Goal: Task Accomplishment & Management: Use online tool/utility

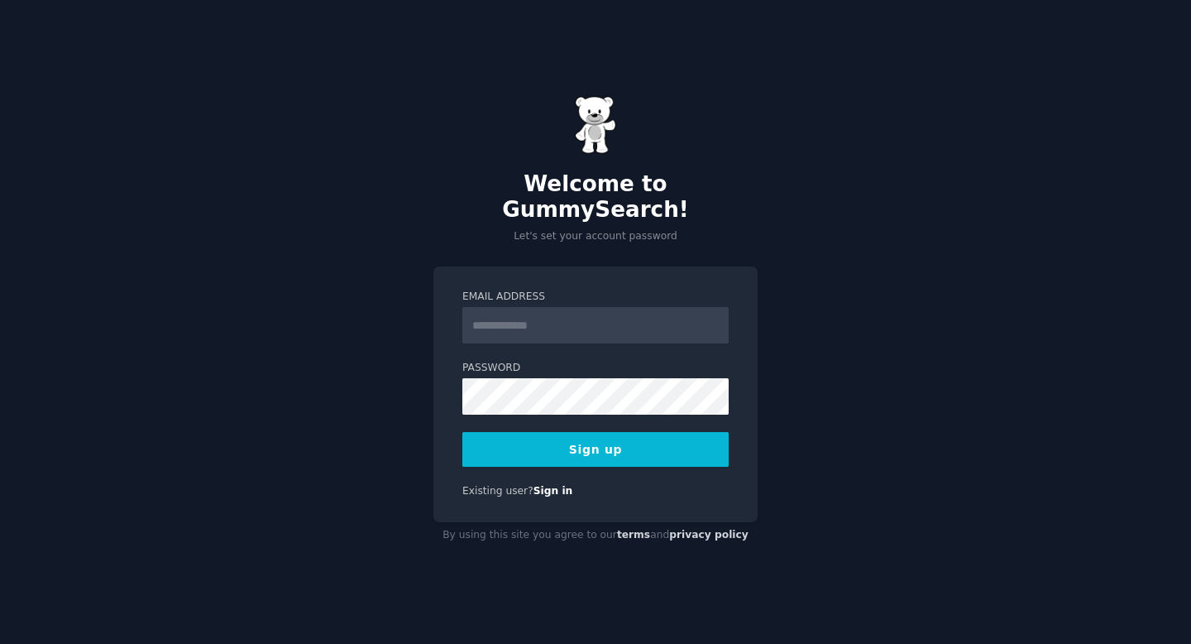
click at [527, 318] on input "Email Address" at bounding box center [595, 325] width 266 height 36
type input "**********"
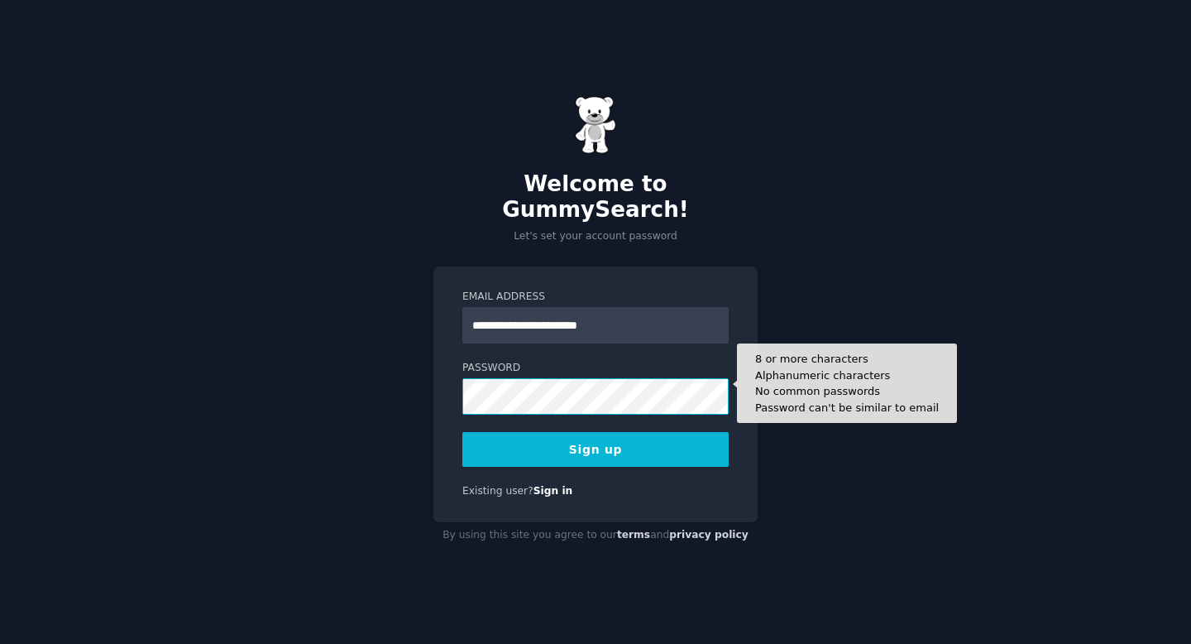
click at [462, 432] on button "Sign up" at bounding box center [595, 449] width 266 height 35
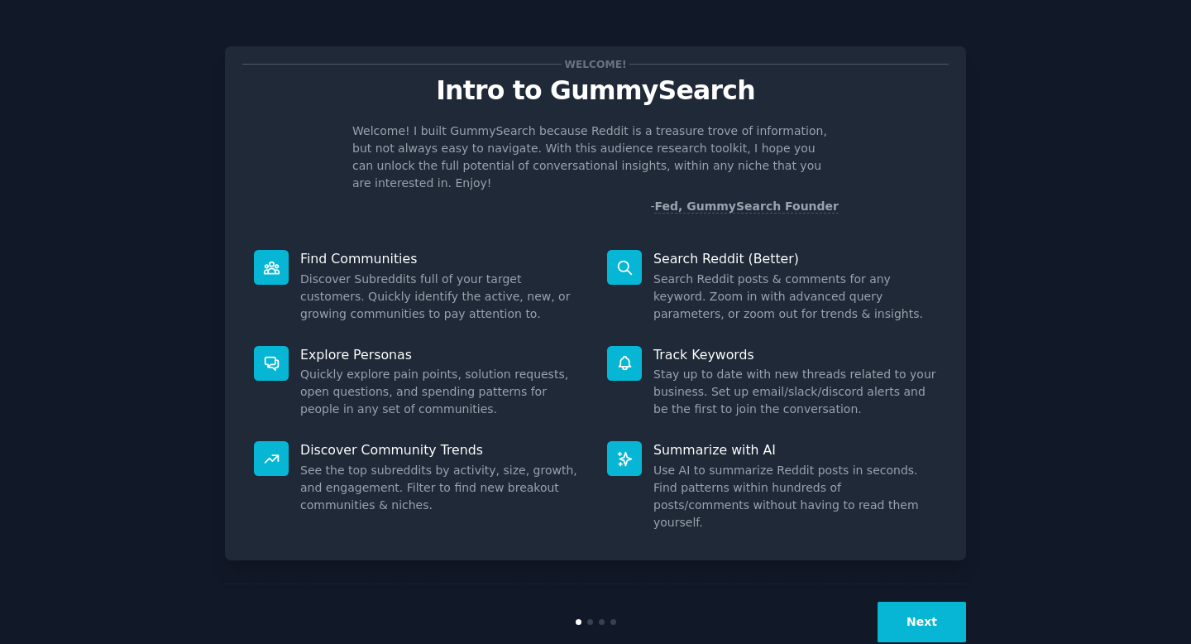
click at [931, 601] on button "Next" at bounding box center [922, 621] width 89 height 41
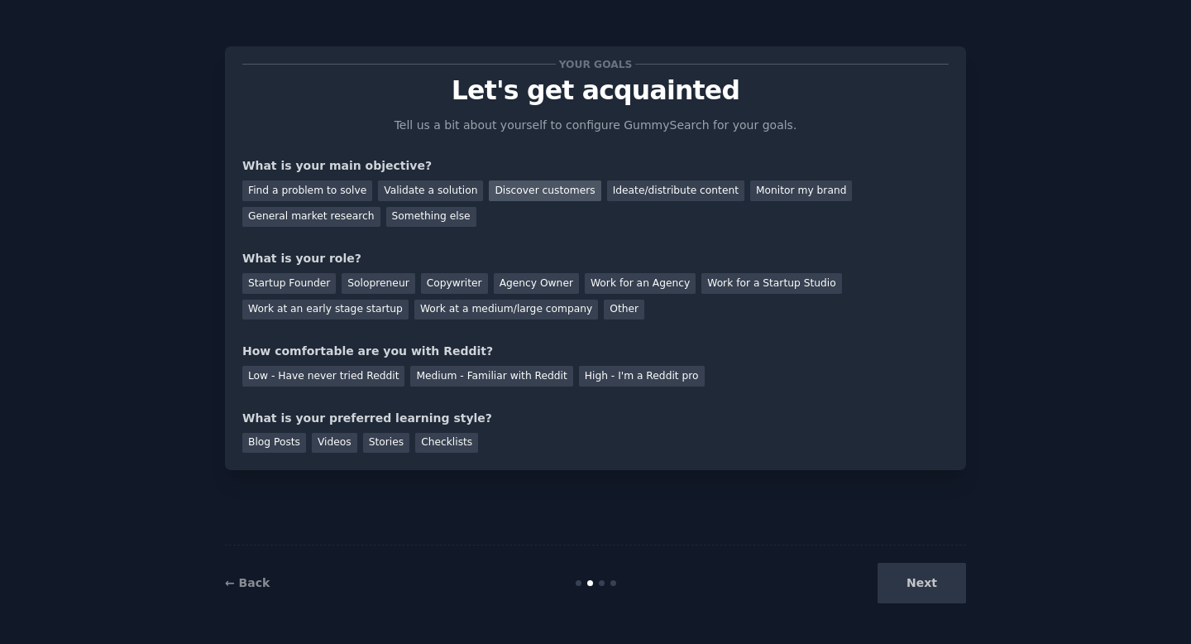
click at [558, 189] on div "Discover customers" at bounding box center [545, 190] width 112 height 21
click at [617, 186] on div "Ideate/distribute content" at bounding box center [675, 190] width 137 height 21
click at [543, 194] on div "Discover customers" at bounding box center [545, 190] width 112 height 21
click at [375, 285] on div "Solopreneur" at bounding box center [378, 283] width 73 height 21
click at [453, 382] on div "Medium - Familiar with Reddit" at bounding box center [491, 376] width 162 height 21
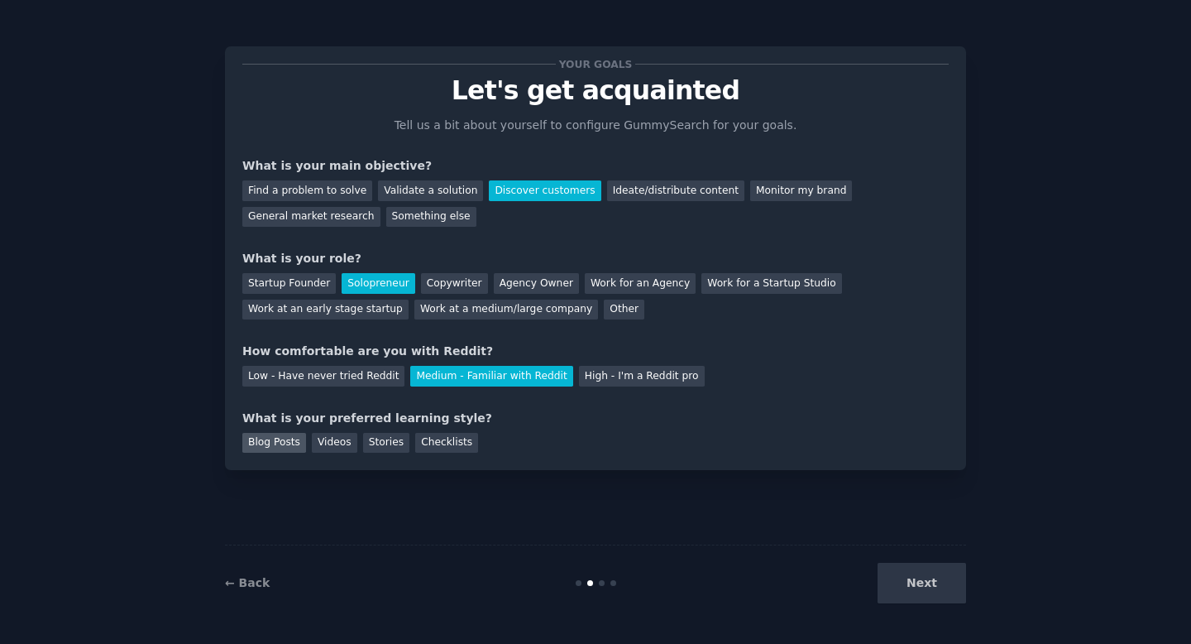
click at [287, 449] on div "Blog Posts" at bounding box center [274, 443] width 64 height 21
click at [926, 576] on button "Next" at bounding box center [922, 583] width 89 height 41
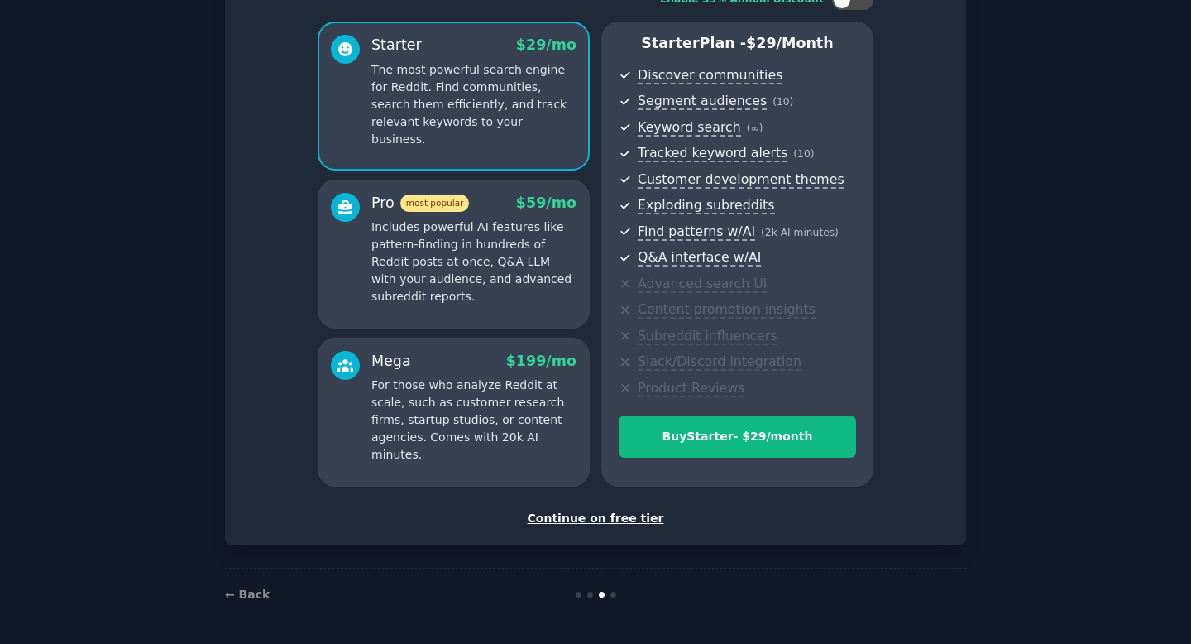
scroll to position [125, 0]
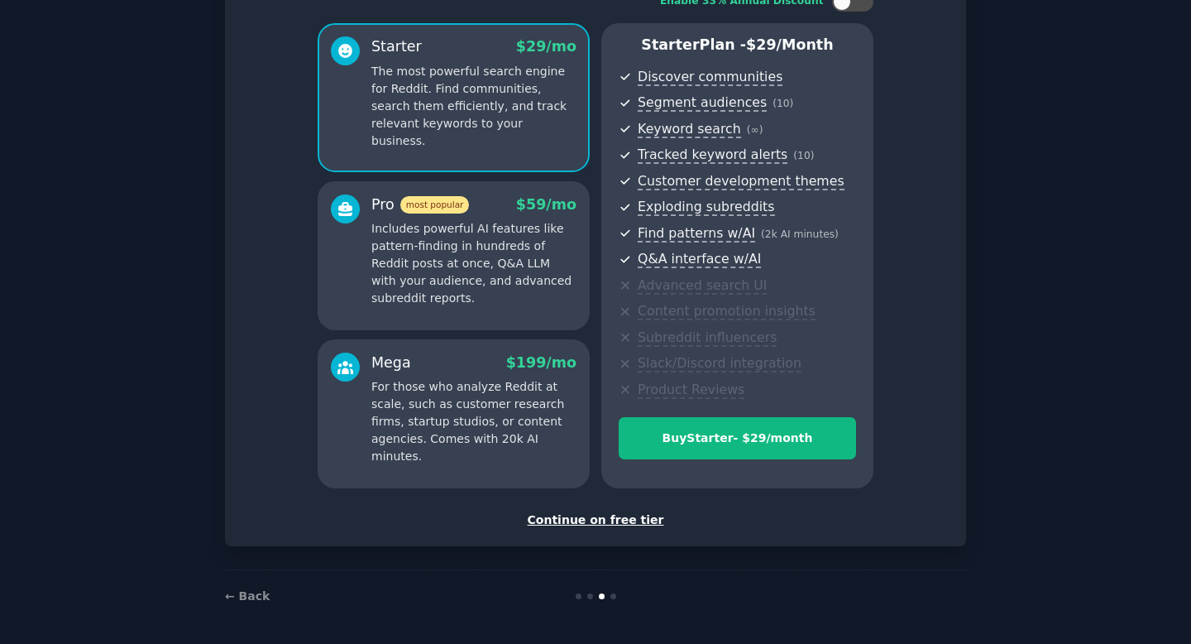
click at [613, 524] on div "Continue on free tier" at bounding box center [595, 519] width 706 height 17
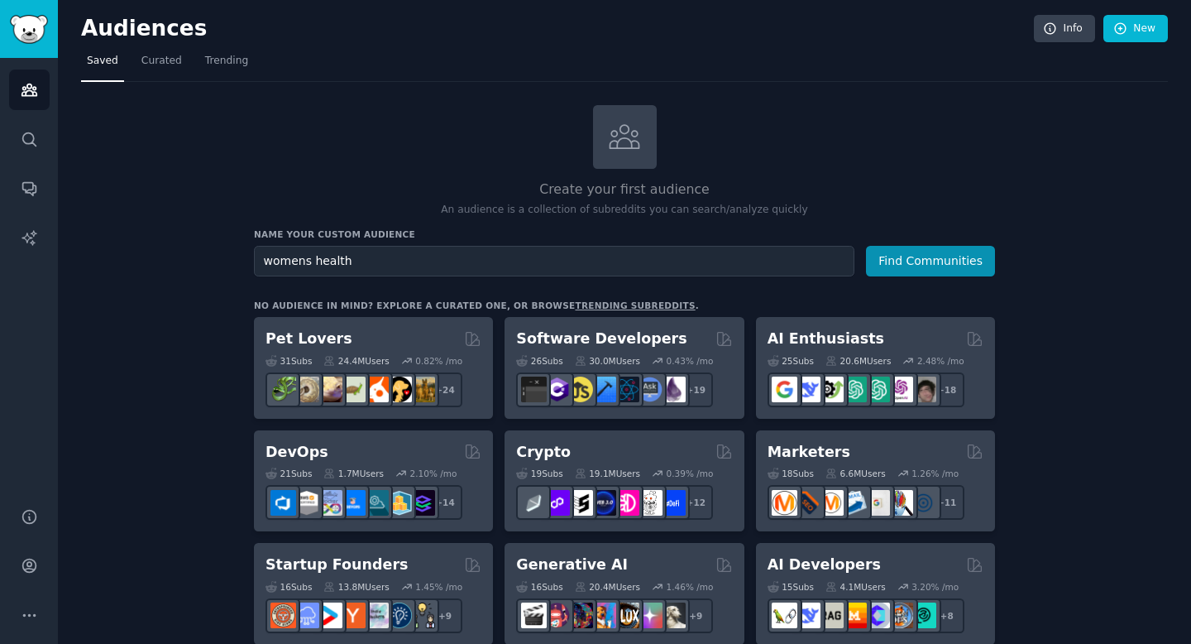
type input "womens health"
click at [866, 246] on button "Find Communities" at bounding box center [930, 261] width 129 height 31
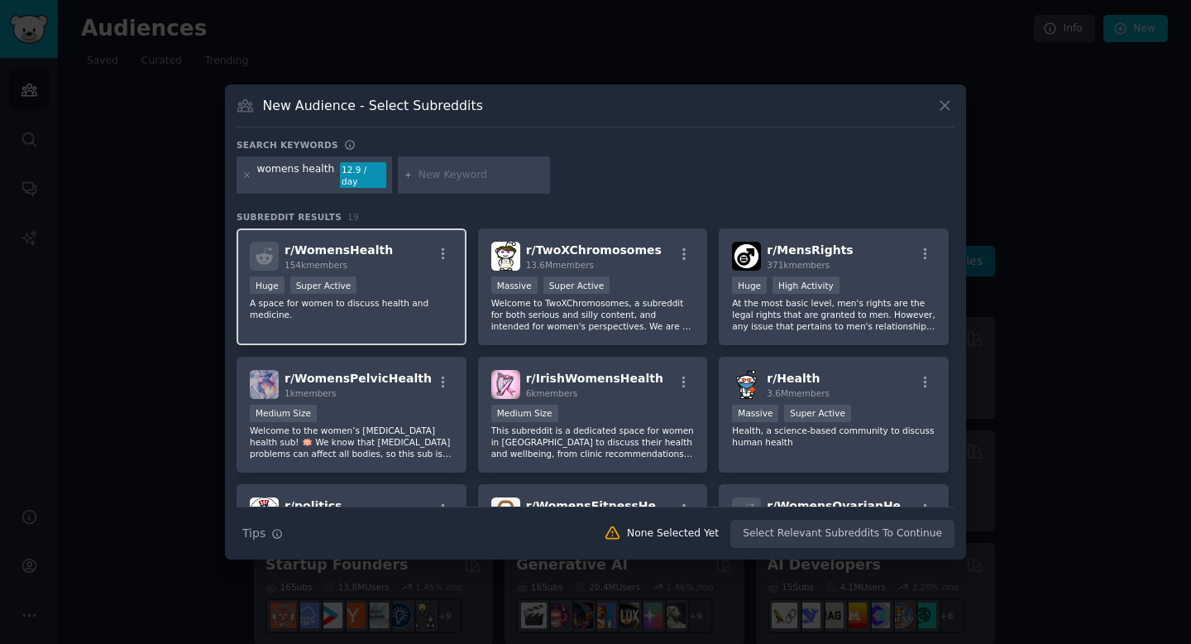
click at [396, 280] on div "Huge Super Active" at bounding box center [351, 286] width 203 height 21
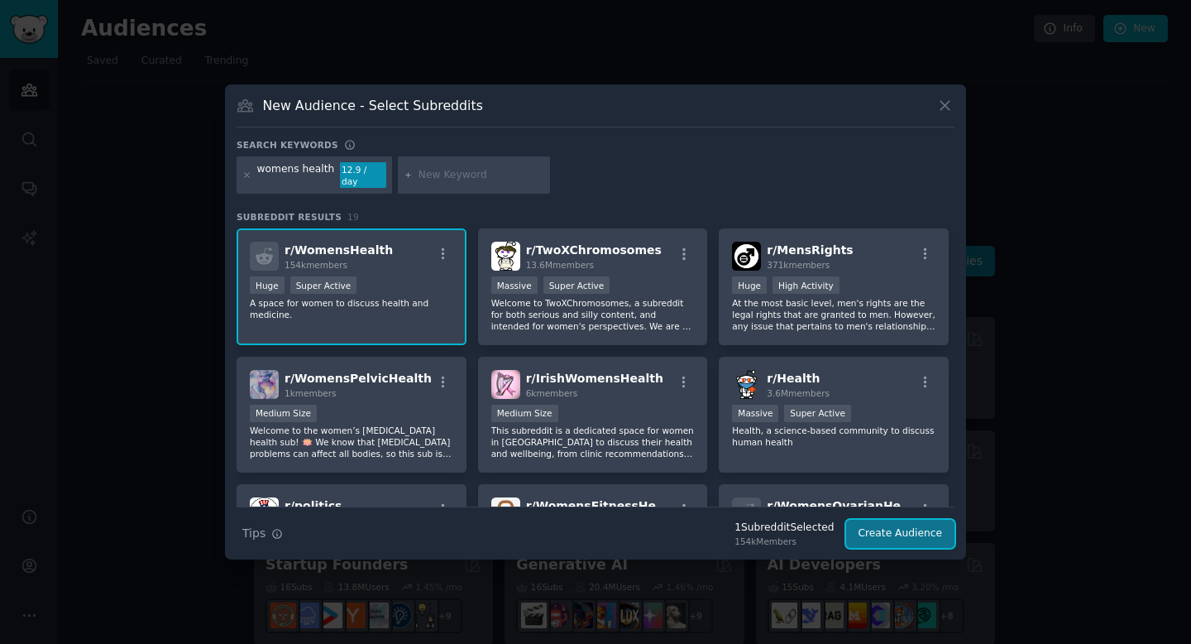
click at [890, 532] on button "Create Audience" at bounding box center [900, 533] width 109 height 28
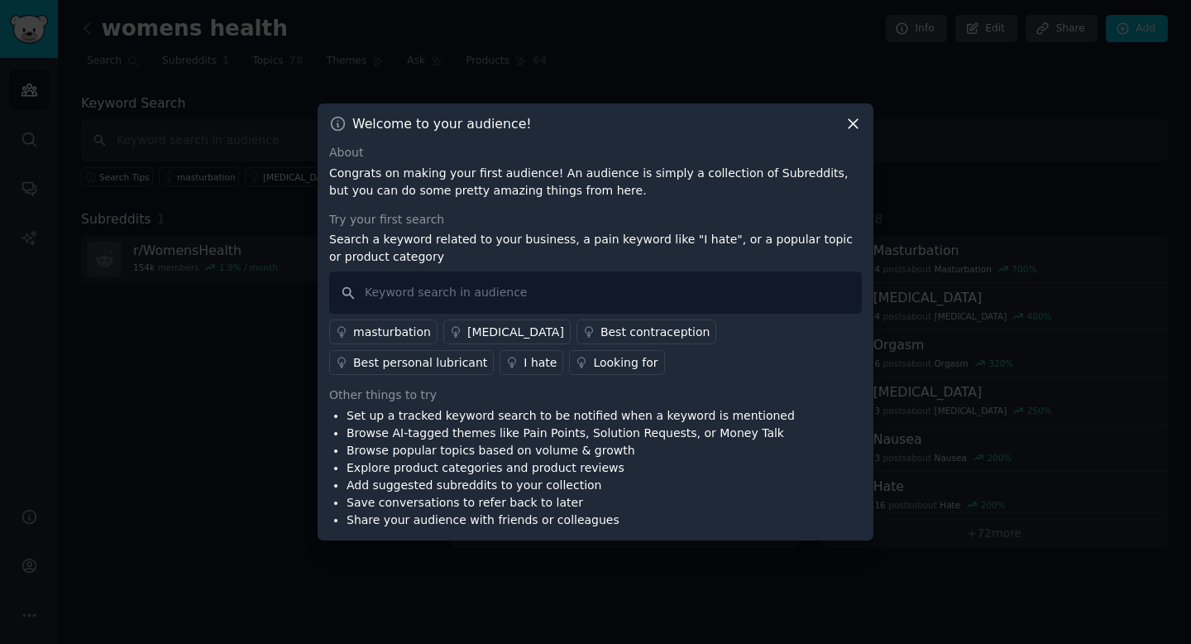
click at [510, 366] on link "I hate" at bounding box center [532, 362] width 64 height 25
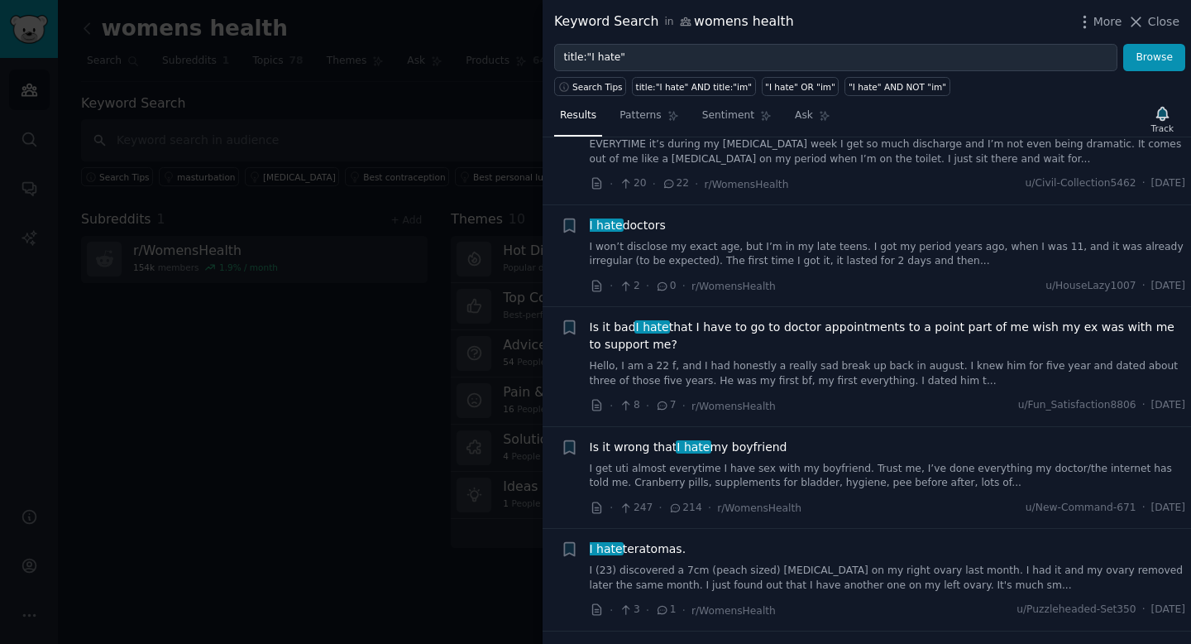
scroll to position [774, 0]
click at [371, 433] on div at bounding box center [595, 322] width 1191 height 644
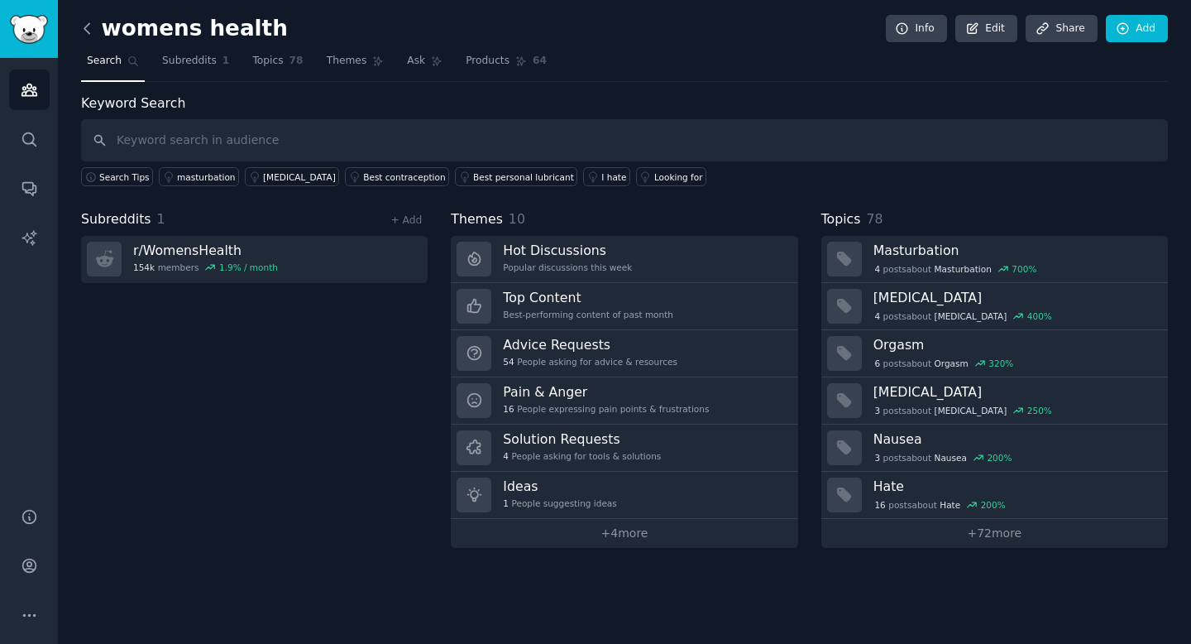
click at [81, 25] on icon at bounding box center [87, 28] width 17 height 17
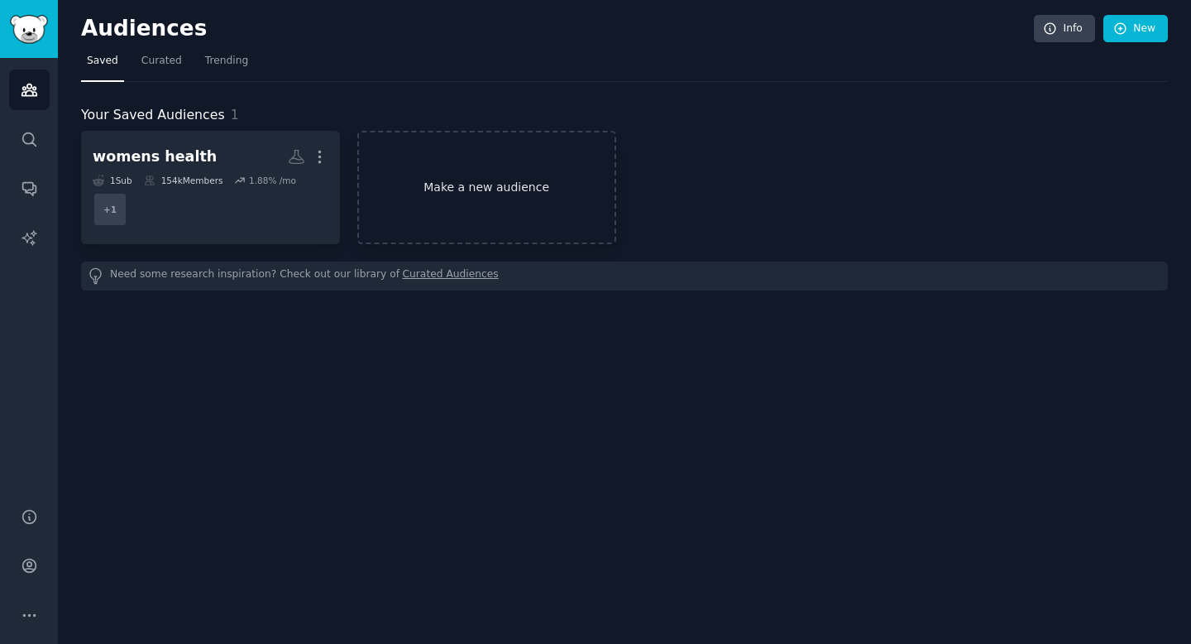
click at [447, 163] on link "Make a new audience" at bounding box center [486, 187] width 259 height 113
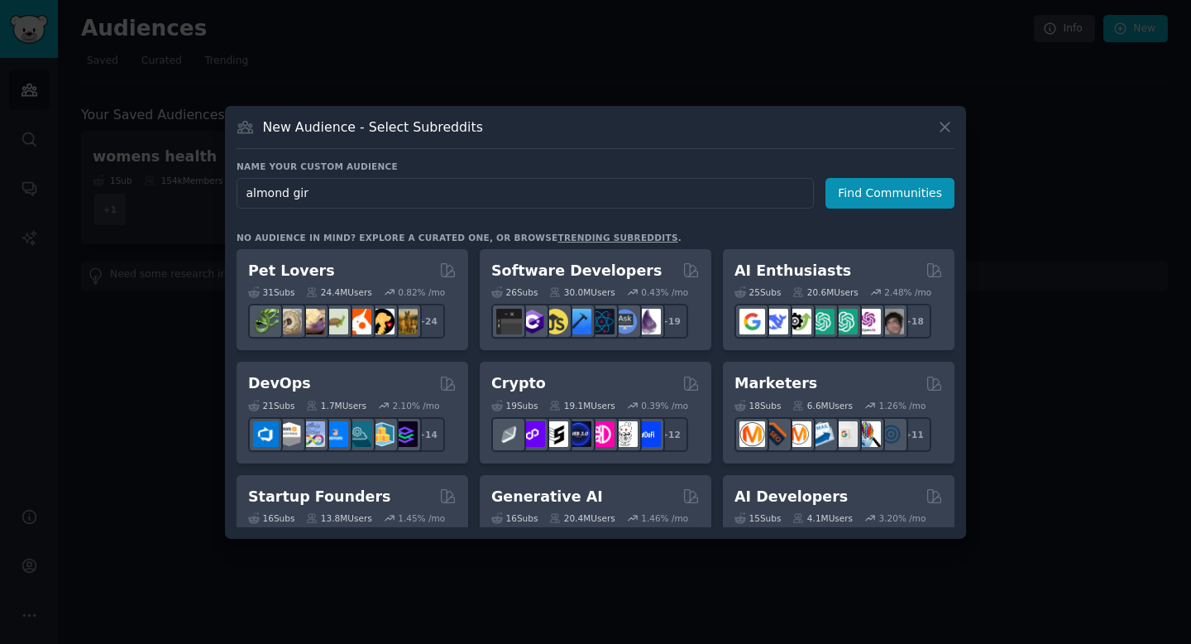
type input "almond girl"
click button "Find Communities" at bounding box center [890, 193] width 129 height 31
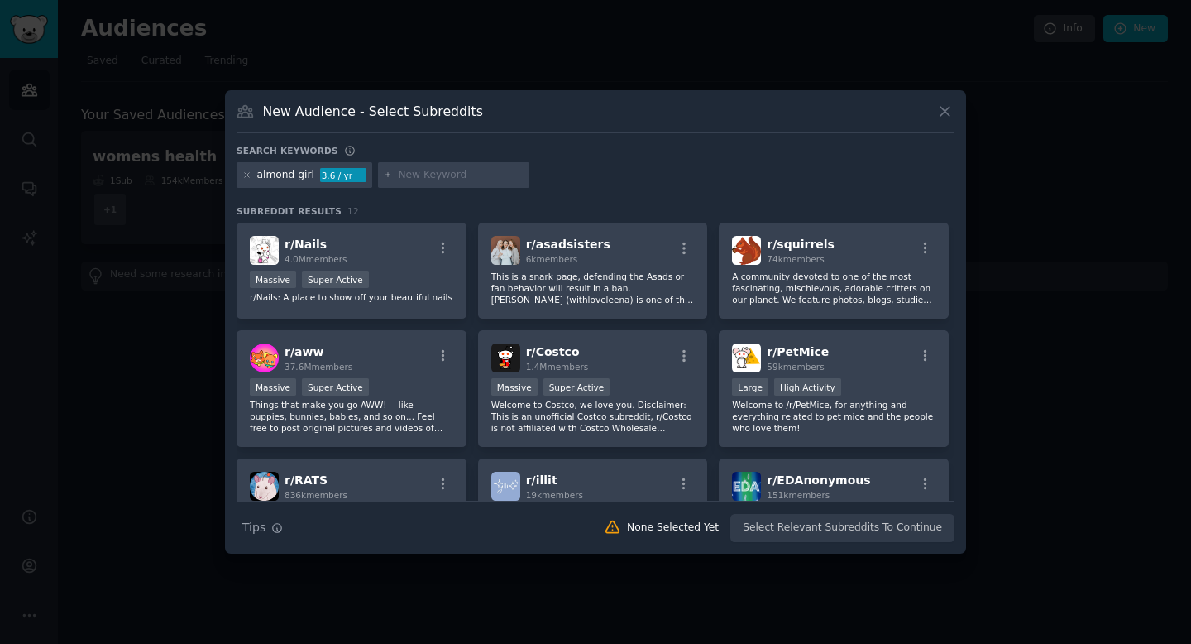
click at [251, 177] on div "almond girl [DEMOGRAPHIC_DATA].6 / yr" at bounding box center [305, 175] width 136 height 26
click at [247, 176] on icon at bounding box center [246, 174] width 9 height 9
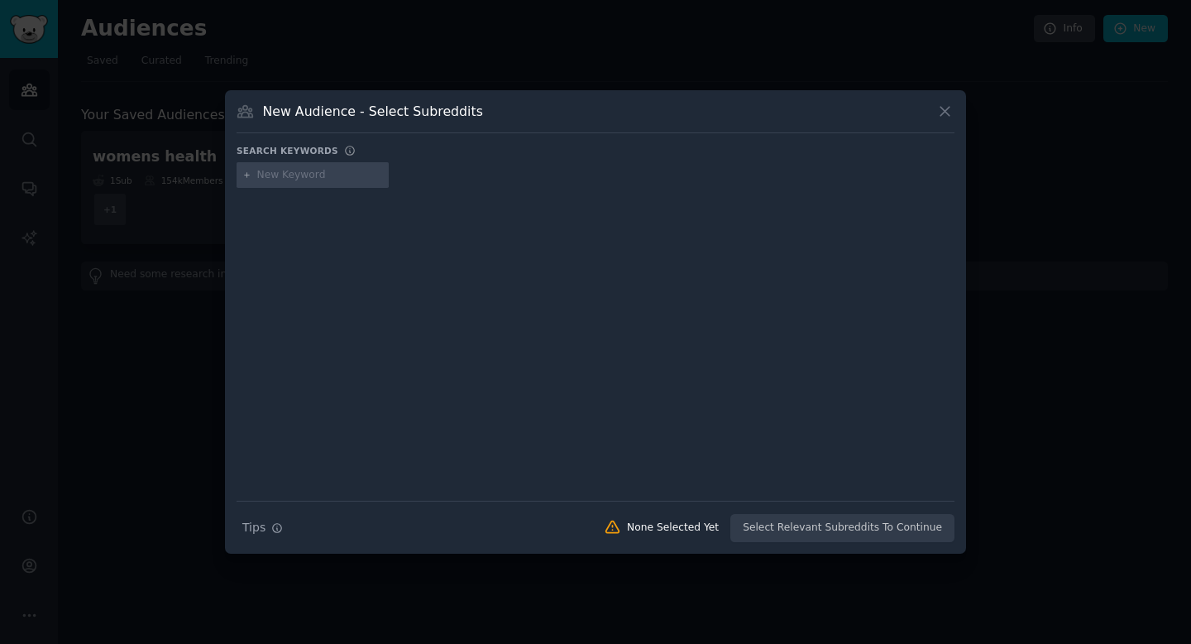
click at [309, 179] on input "text" at bounding box center [320, 175] width 126 height 15
type input "best health women"
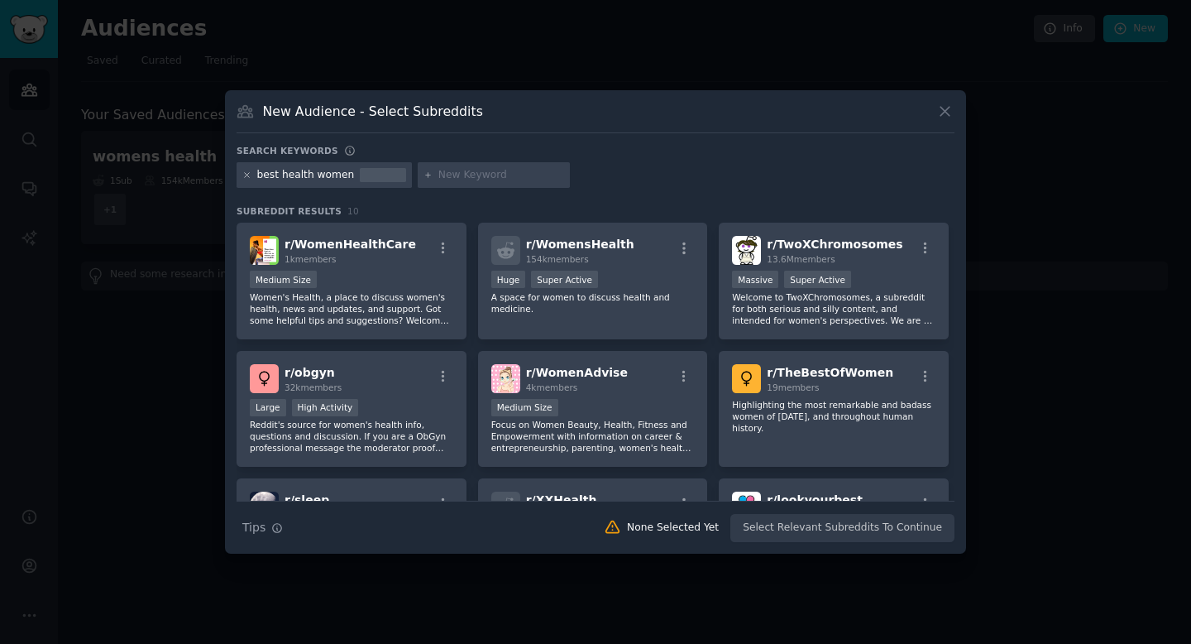
click at [247, 175] on icon at bounding box center [247, 175] width 4 height 4
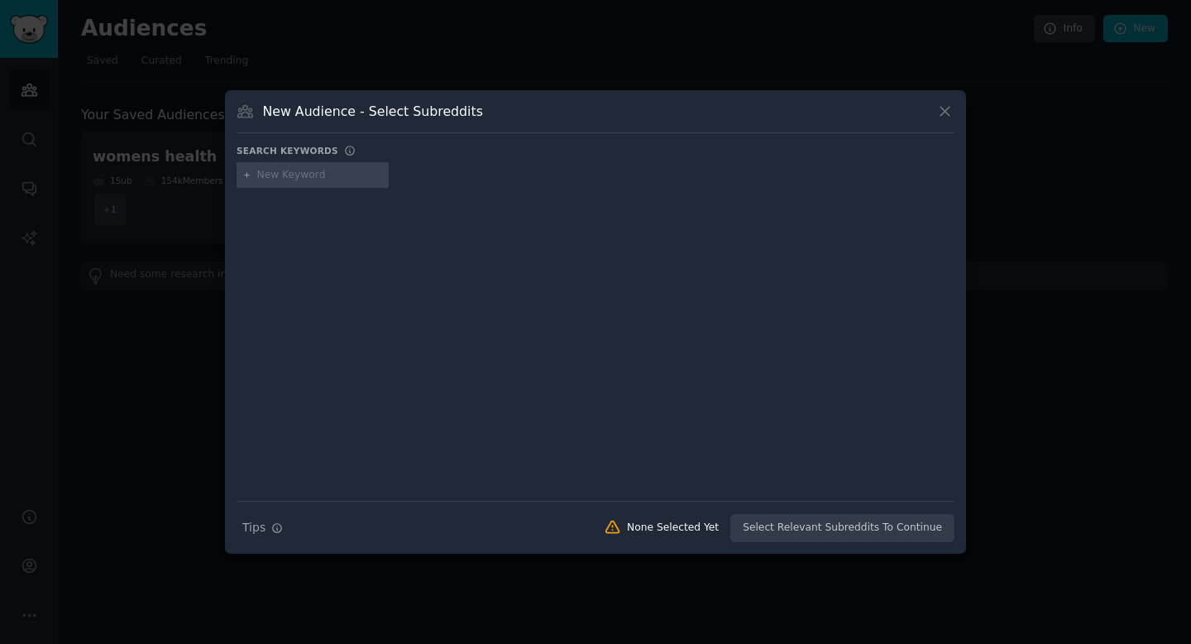
click at [285, 176] on input "text" at bounding box center [320, 175] width 126 height 15
type input "womens skin"
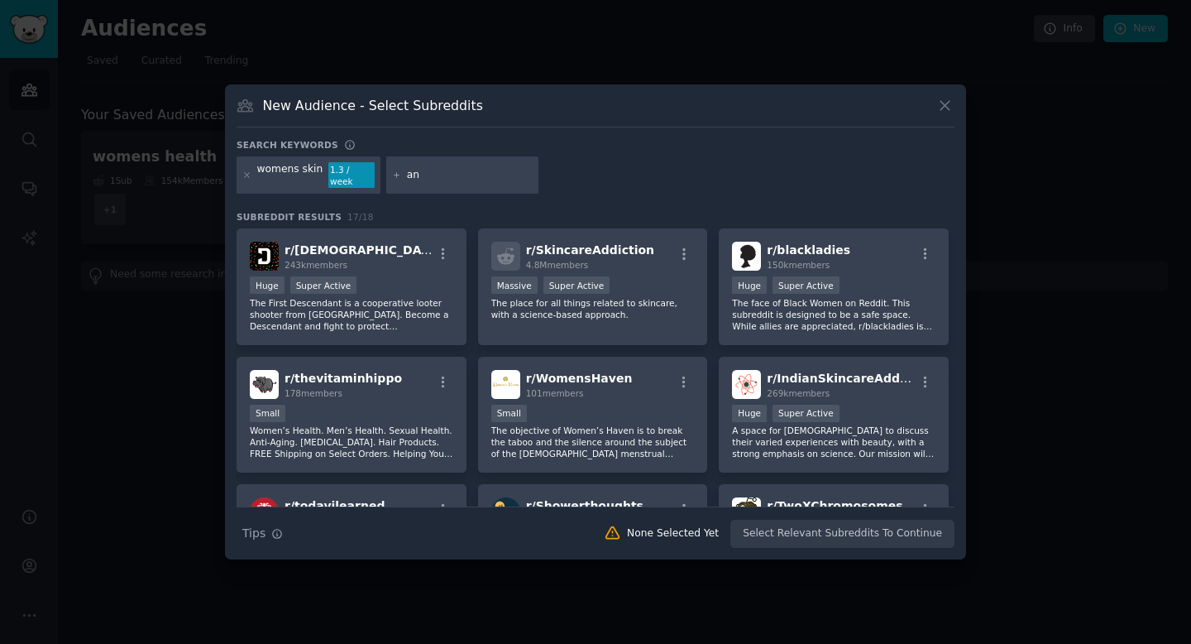
type input "a"
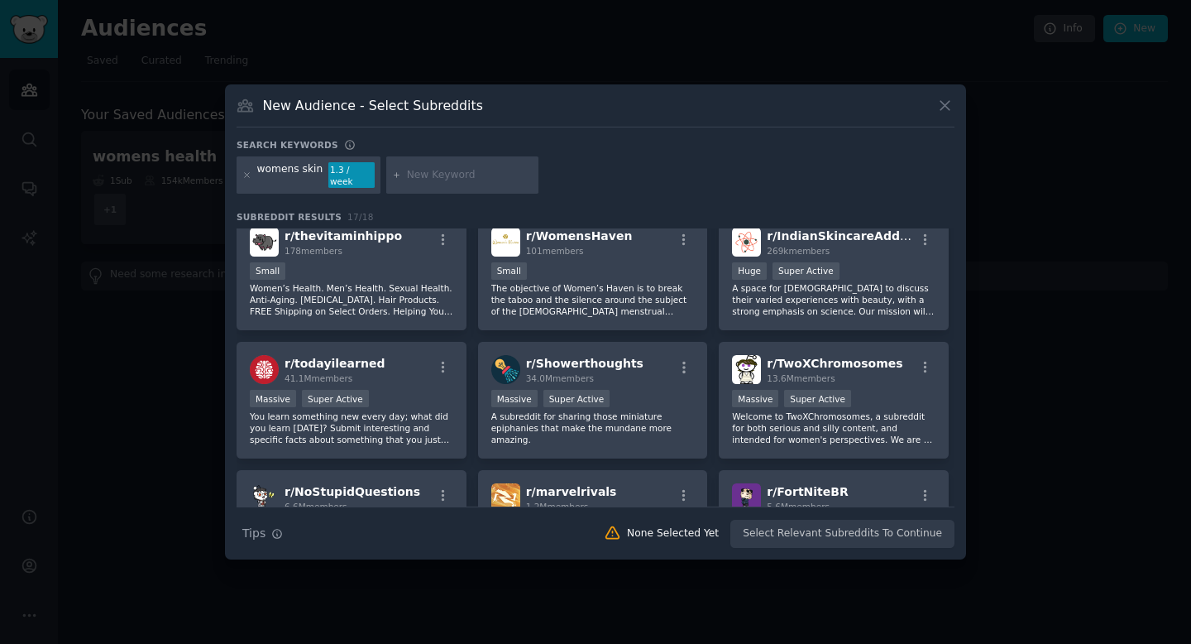
scroll to position [143, 0]
click at [251, 180] on div "womens skin 1.3 / week" at bounding box center [309, 175] width 144 height 38
click at [251, 177] on icon at bounding box center [246, 174] width 9 height 9
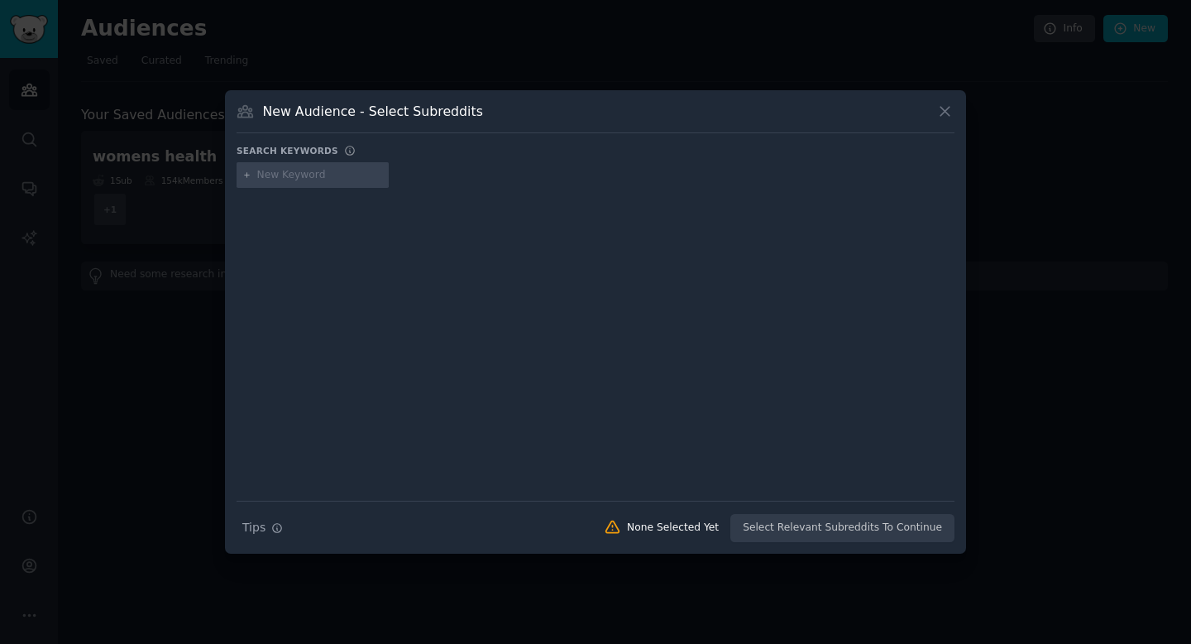
click at [293, 172] on input "text" at bounding box center [320, 175] width 126 height 15
type input "anti inflammatory women"
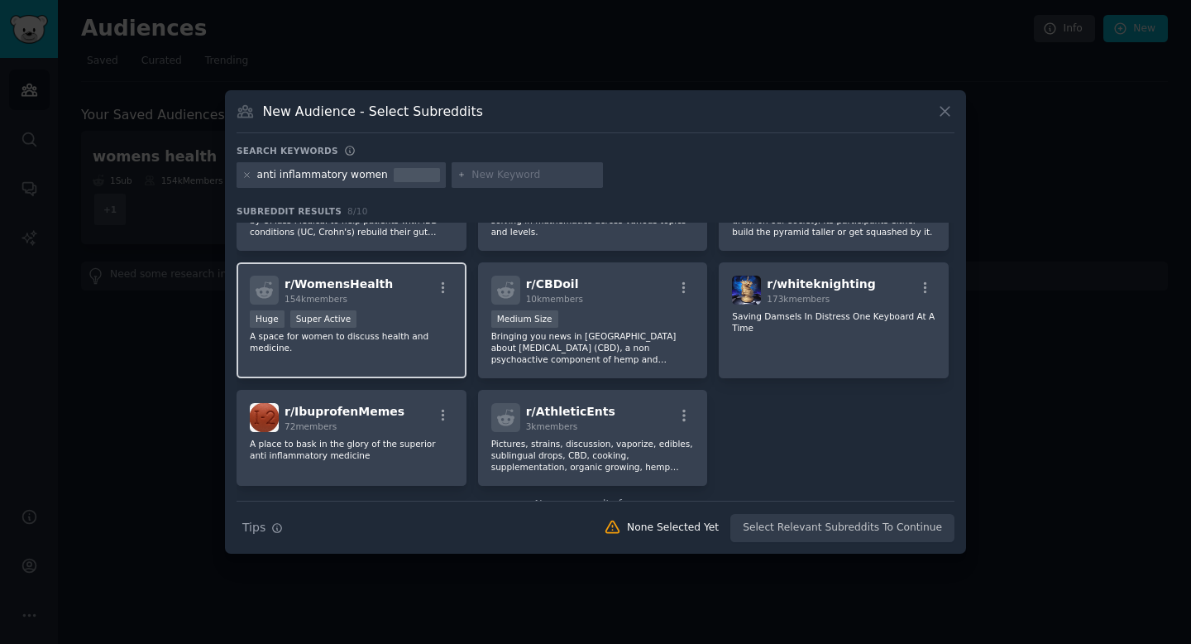
scroll to position [92, 0]
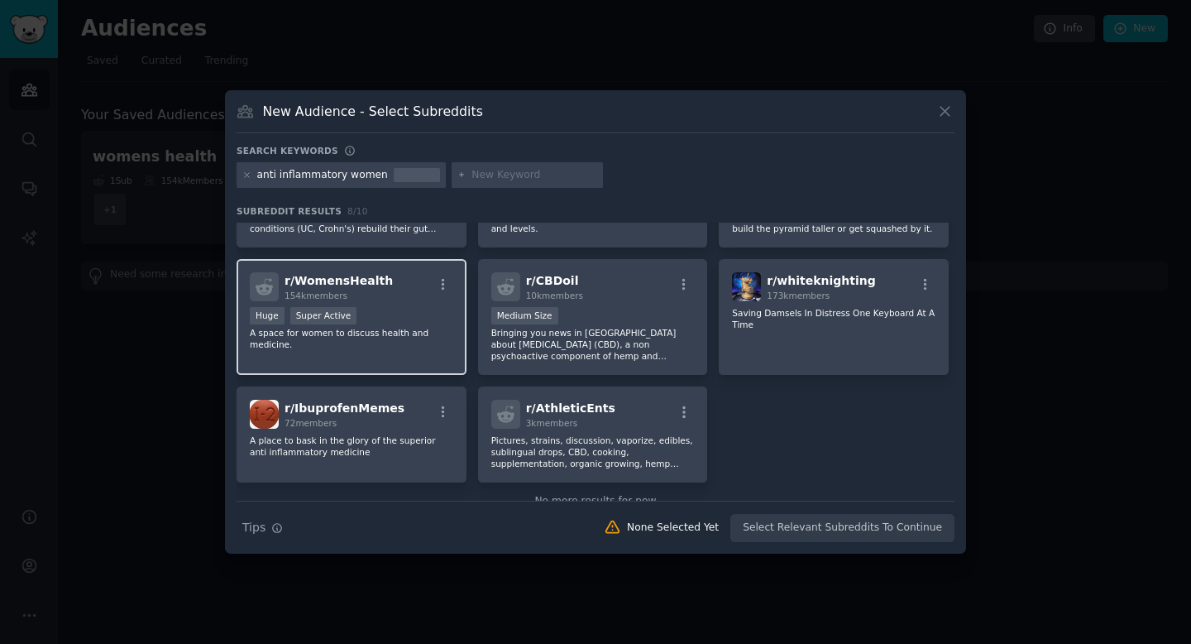
click at [386, 318] on div "Huge Super Active" at bounding box center [351, 317] width 203 height 21
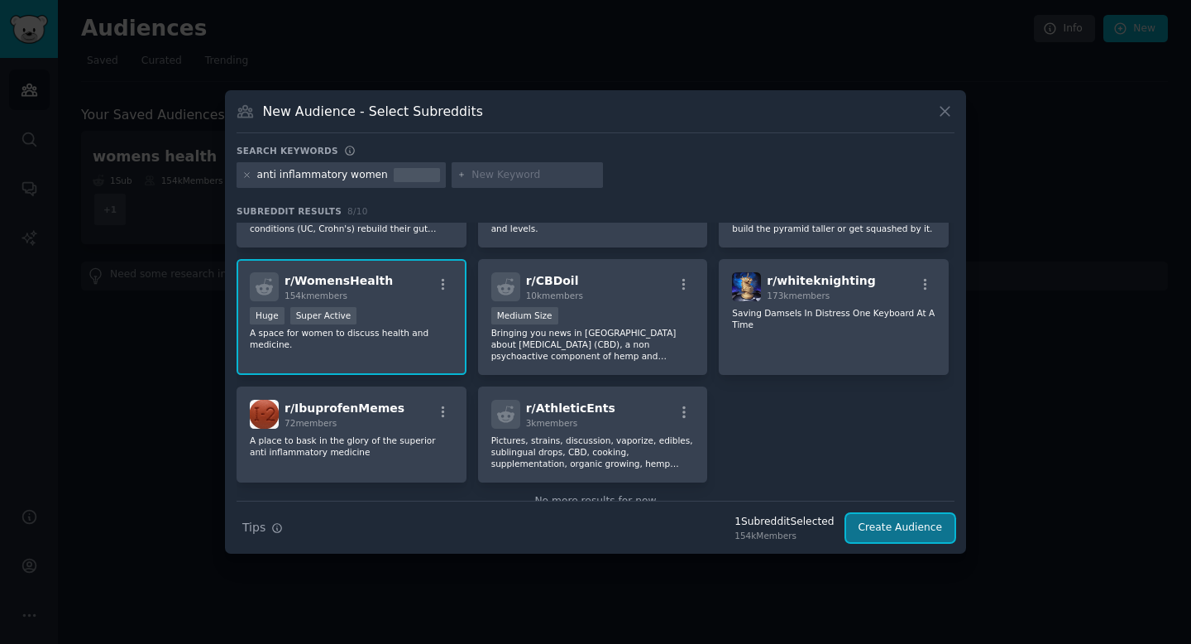
click at [887, 529] on button "Create Audience" at bounding box center [900, 528] width 109 height 28
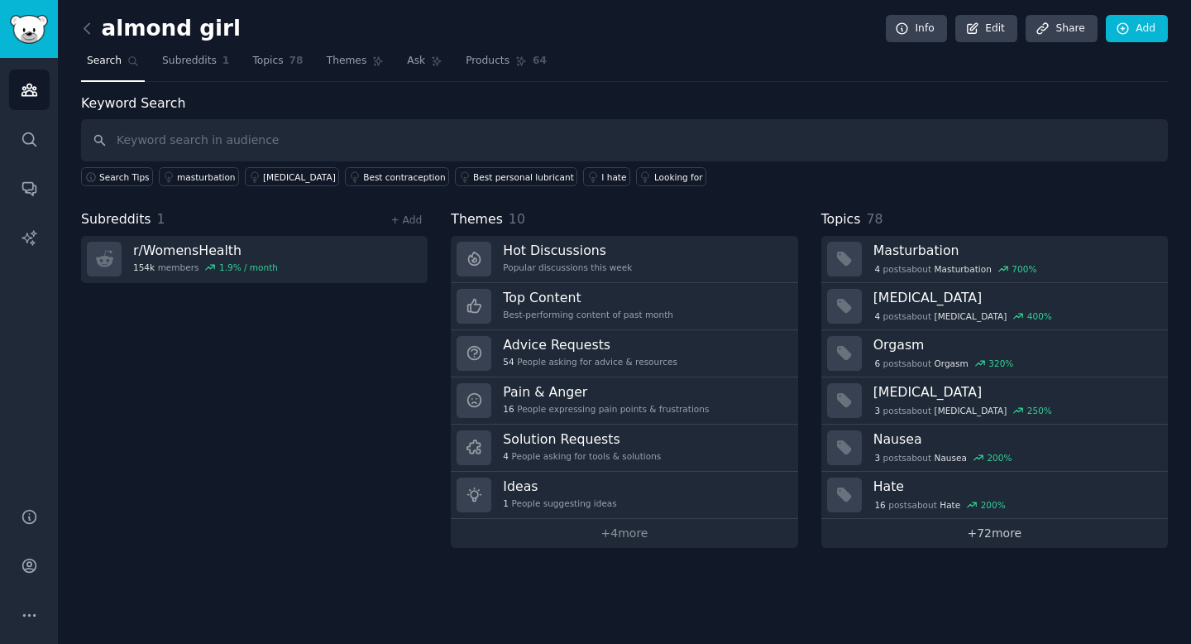
click at [978, 545] on link "+ 72 more" at bounding box center [994, 533] width 347 height 29
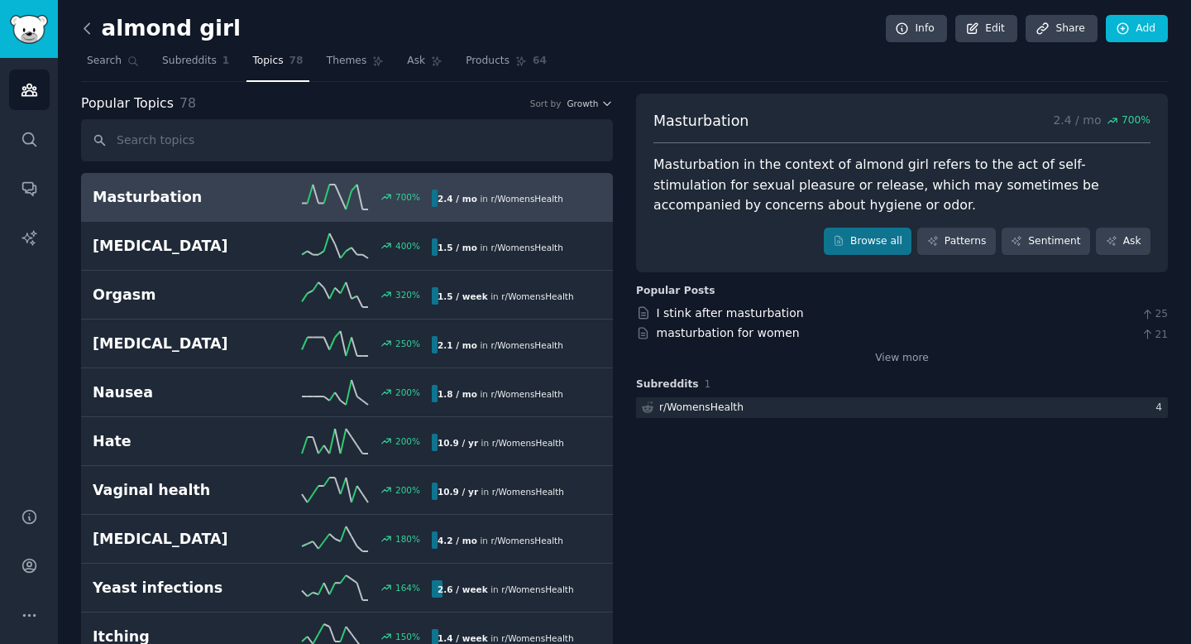
click at [86, 25] on icon at bounding box center [86, 28] width 5 height 10
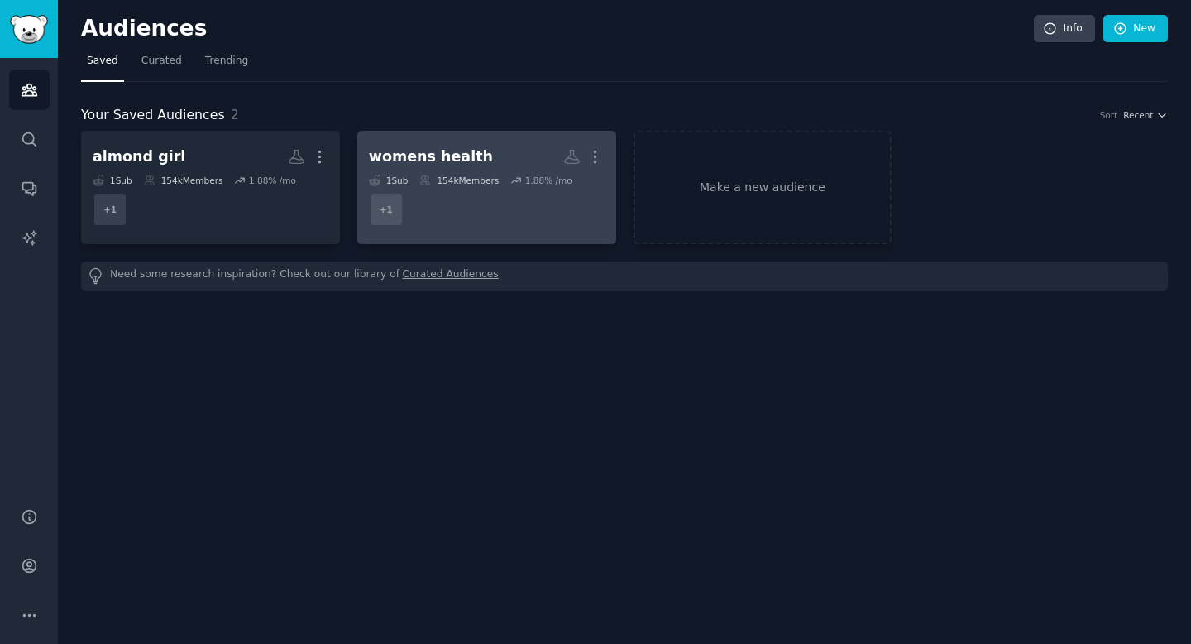
click at [431, 183] on icon at bounding box center [425, 181] width 12 height 12
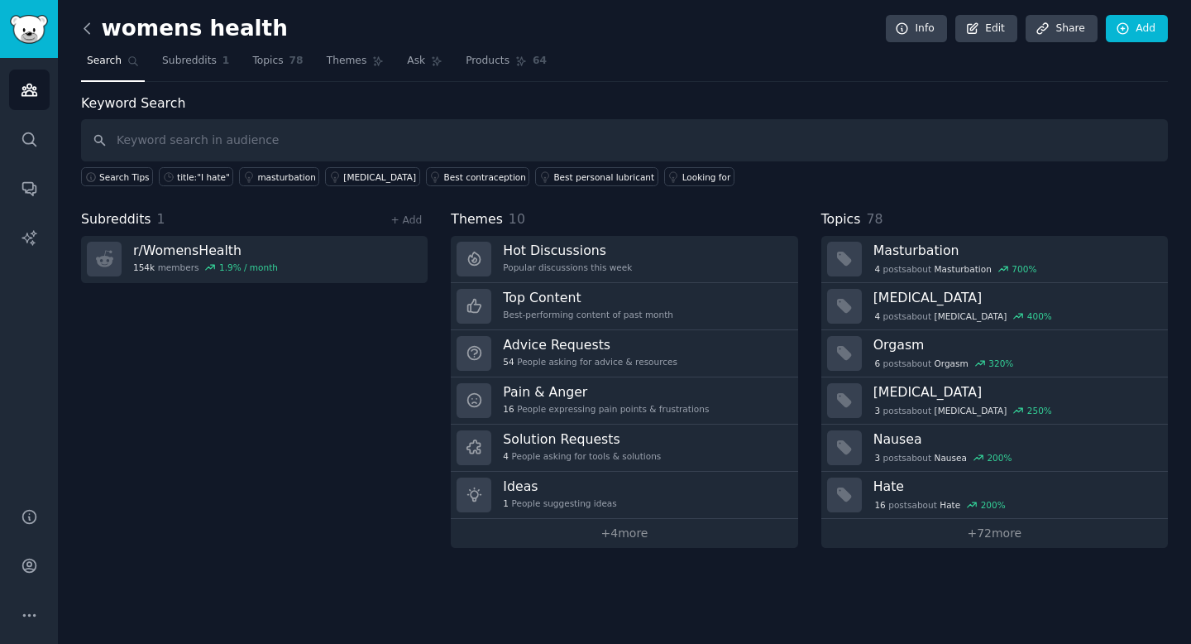
click at [85, 27] on icon at bounding box center [87, 28] width 17 height 17
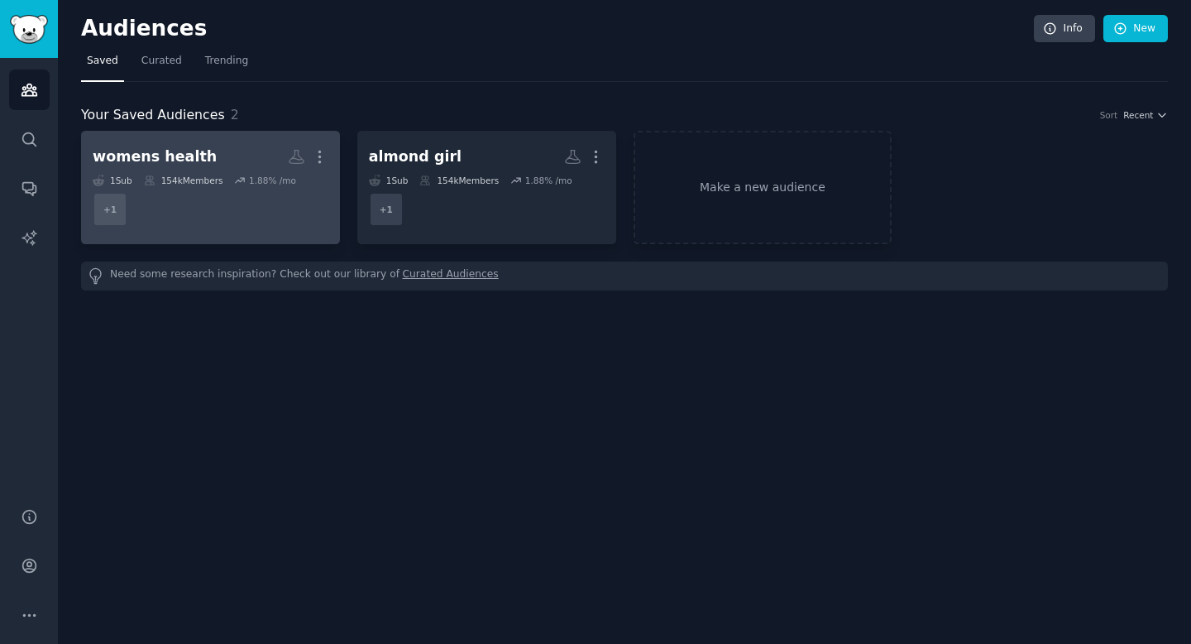
click at [188, 163] on div "womens health" at bounding box center [155, 156] width 124 height 21
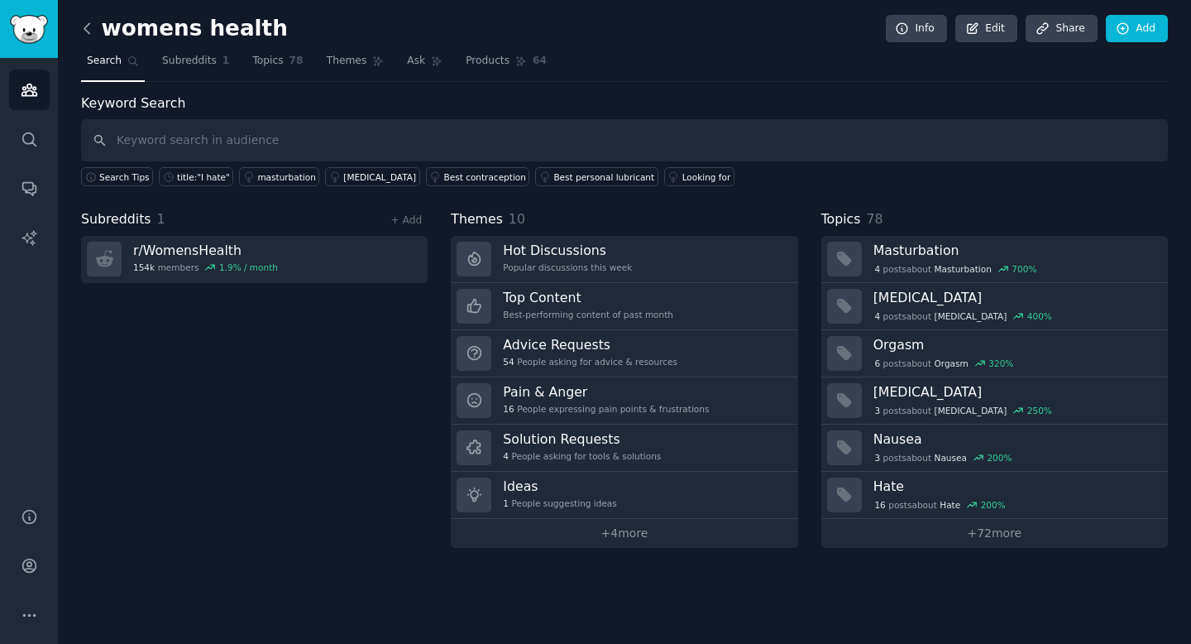
click at [89, 29] on icon at bounding box center [87, 28] width 17 height 17
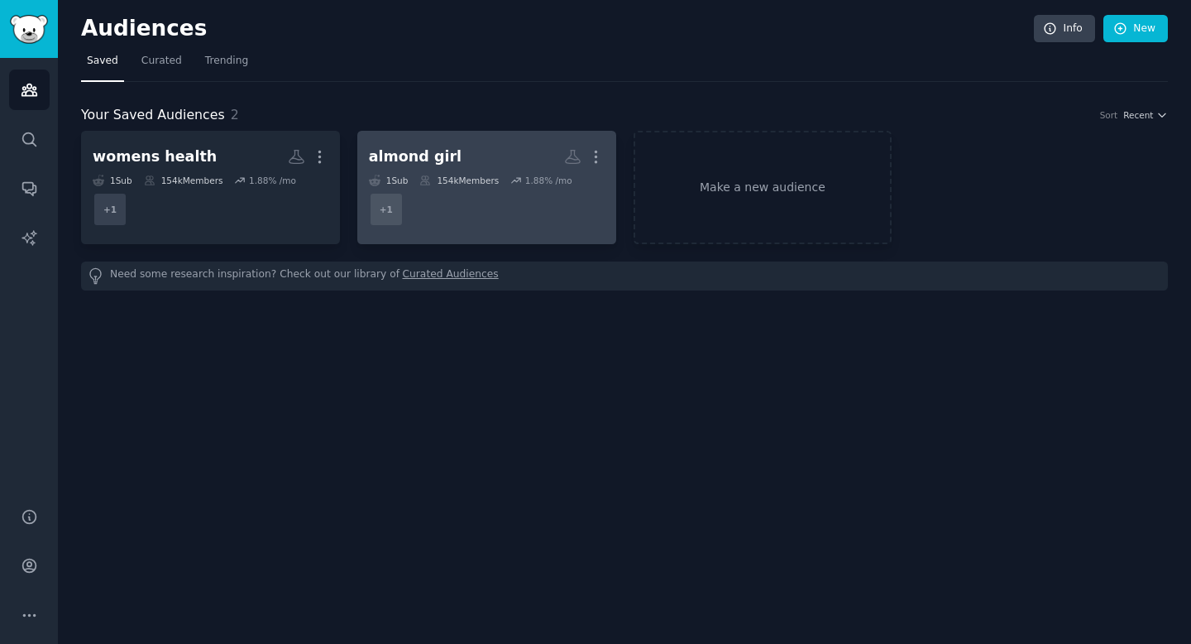
click at [424, 188] on dd "+ 1" at bounding box center [487, 209] width 236 height 46
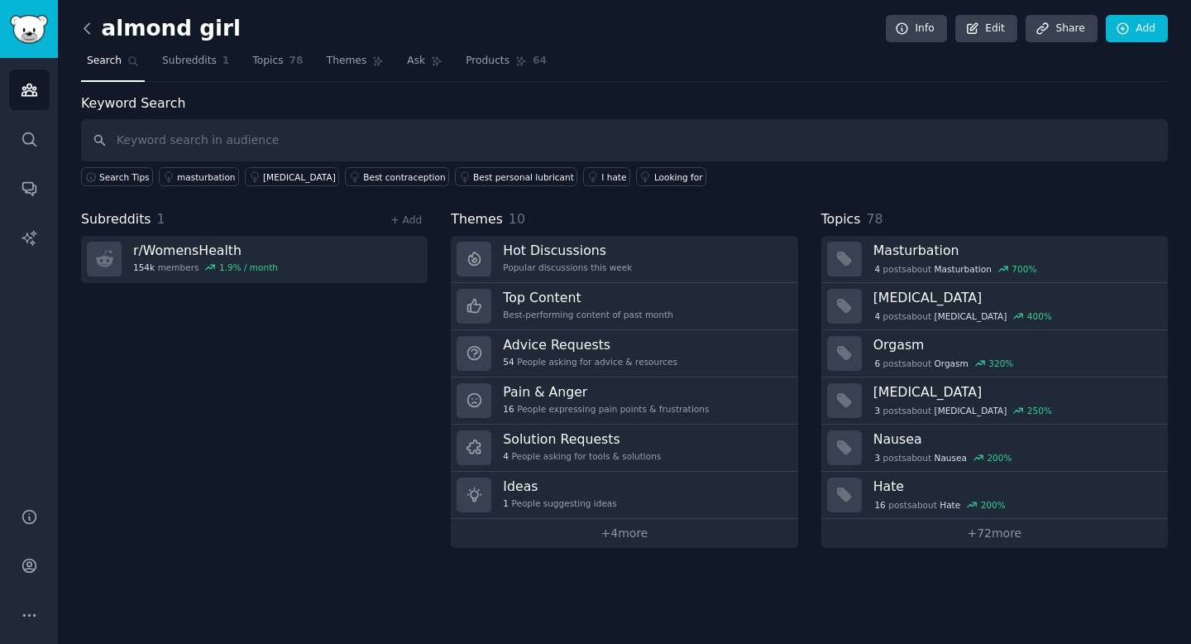
click at [82, 20] on icon at bounding box center [87, 28] width 17 height 17
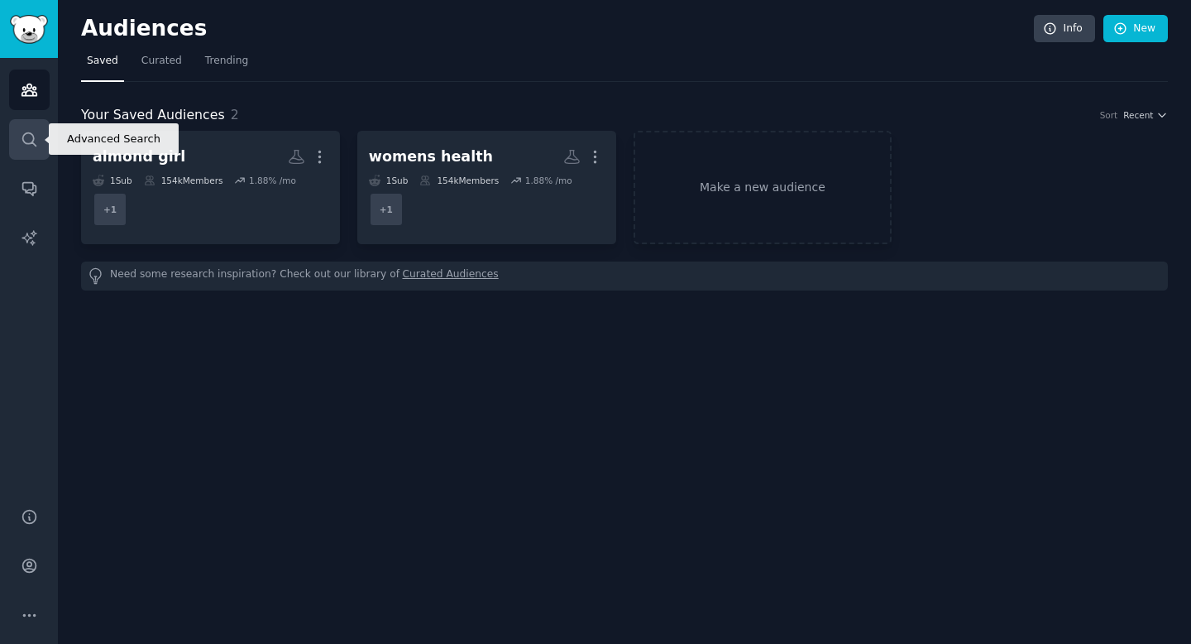
click at [31, 148] on link "Search" at bounding box center [29, 139] width 41 height 41
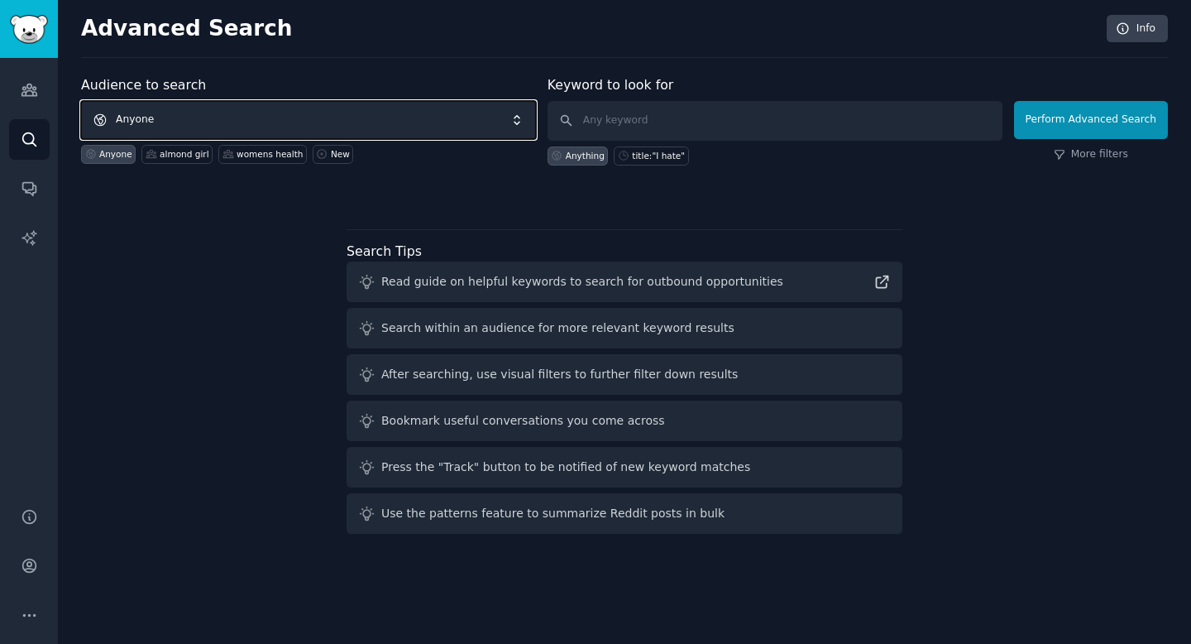
click at [168, 118] on span "Anyone" at bounding box center [308, 120] width 455 height 38
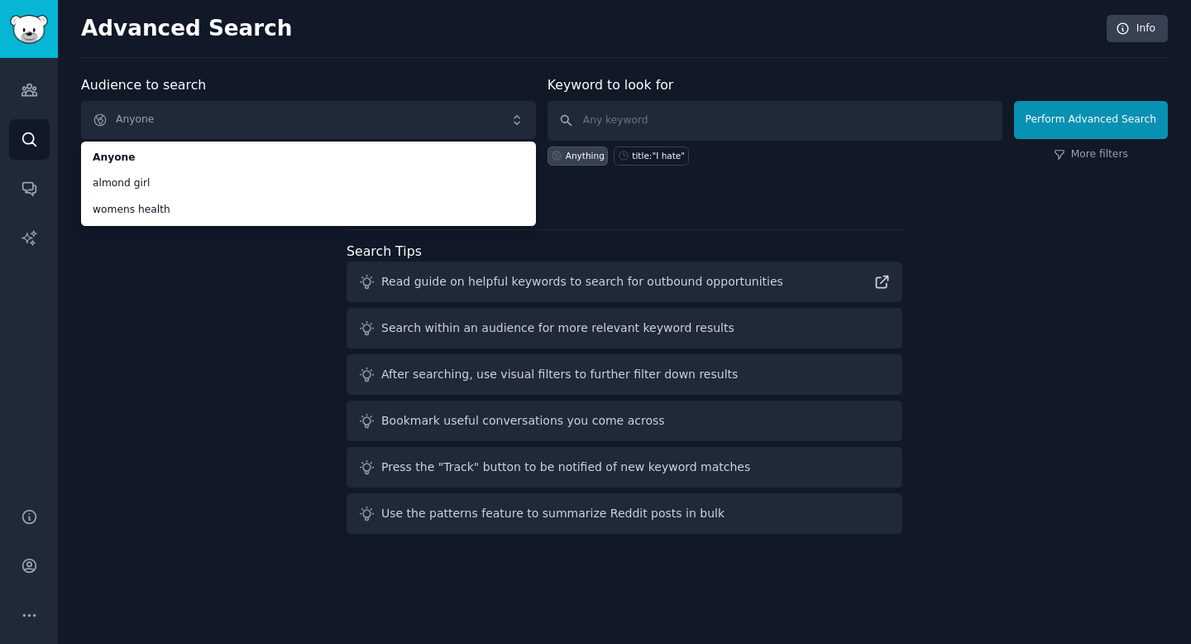
click at [128, 395] on div "Audience to search Anyone Anyone almond girl womens health Anyone almond girl w…" at bounding box center [624, 307] width 1087 height 465
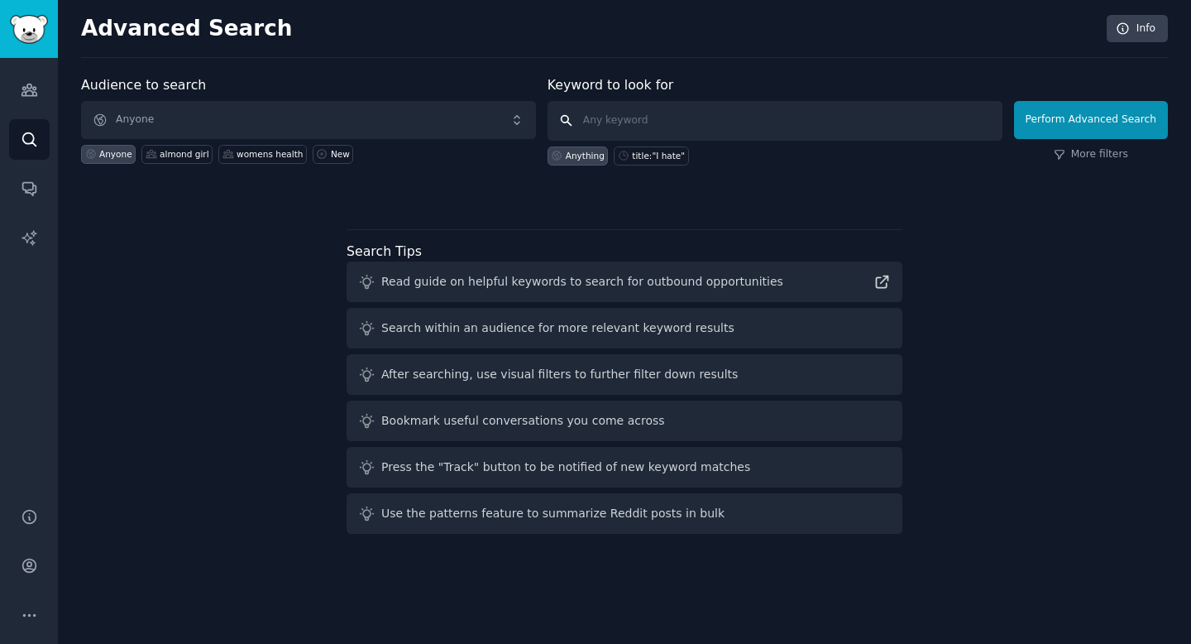
click at [610, 122] on input "text" at bounding box center [775, 121] width 455 height 40
type input "womens best self"
click button "Perform Advanced Search" at bounding box center [1091, 120] width 154 height 38
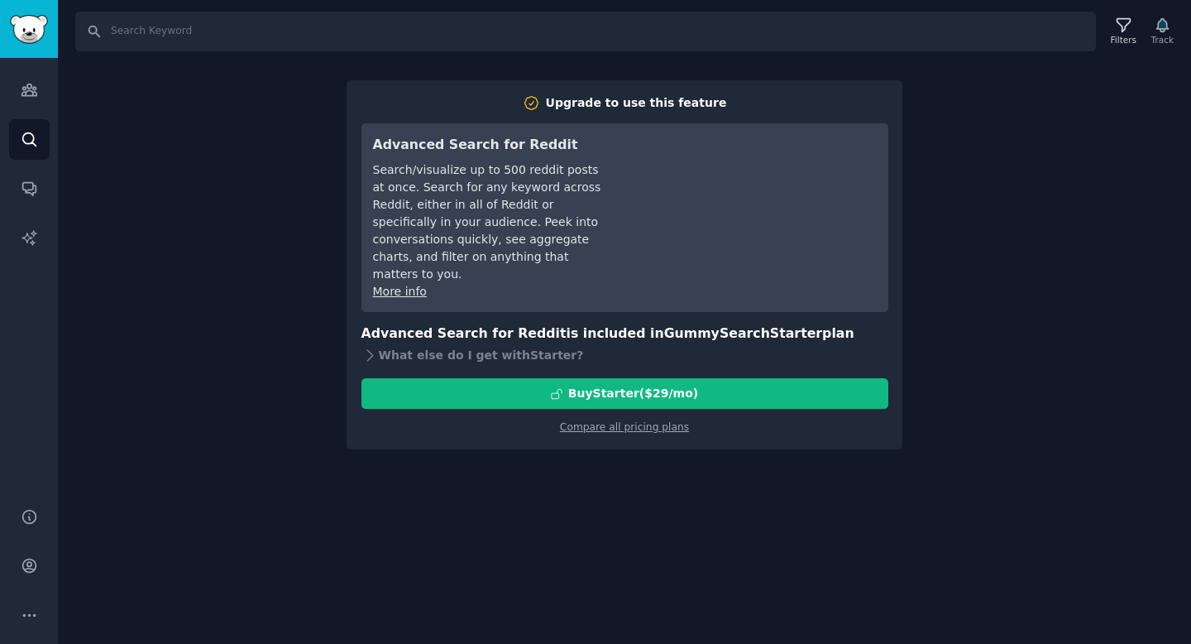
click at [667, 493] on div "Search Filters Track Upgrade to use this feature Advanced Search for Reddit Sea…" at bounding box center [624, 322] width 1133 height 644
click at [312, 358] on div "Search Filters Track Upgrade to use this feature Advanced Search for Reddit Sea…" at bounding box center [624, 322] width 1133 height 644
click at [22, 93] on icon "Sidebar" at bounding box center [29, 90] width 15 height 12
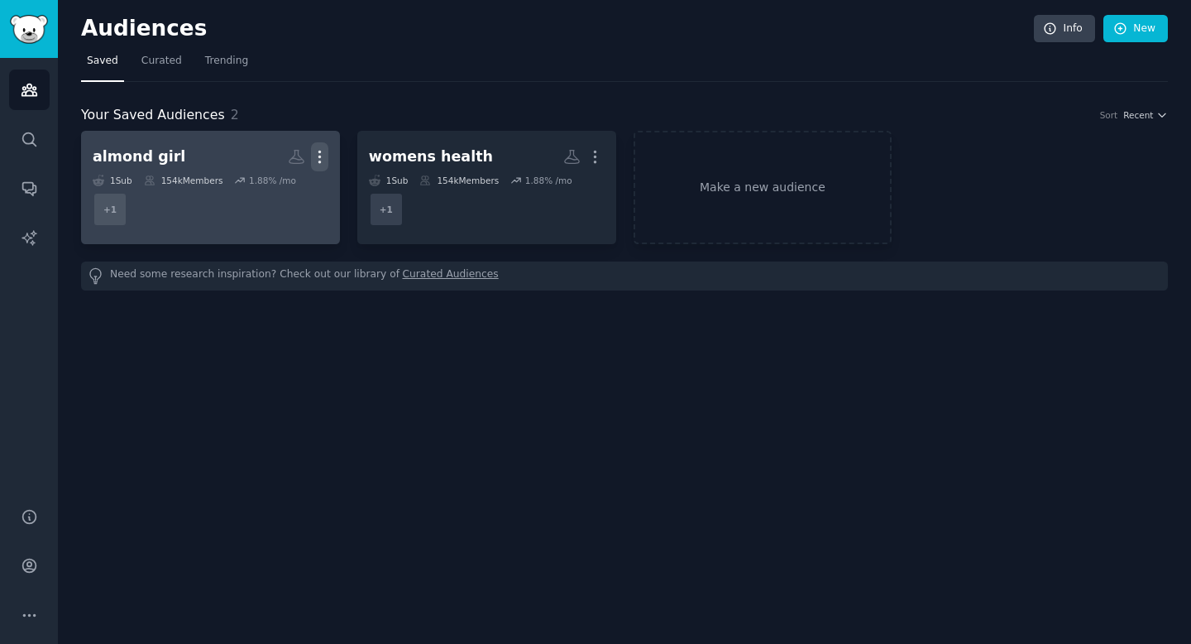
click at [324, 152] on icon "button" at bounding box center [319, 156] width 17 height 17
click at [289, 194] on p "Delete" at bounding box center [275, 191] width 38 height 17
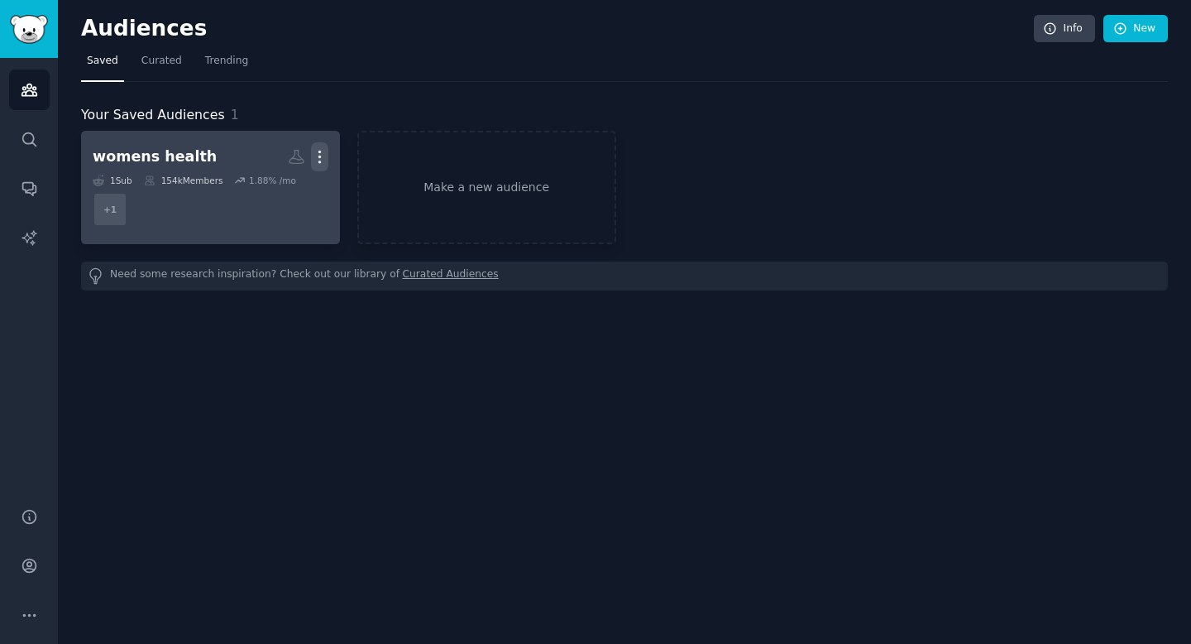
click at [323, 152] on icon "button" at bounding box center [319, 156] width 17 height 17
click at [285, 191] on p "Delete" at bounding box center [275, 191] width 38 height 17
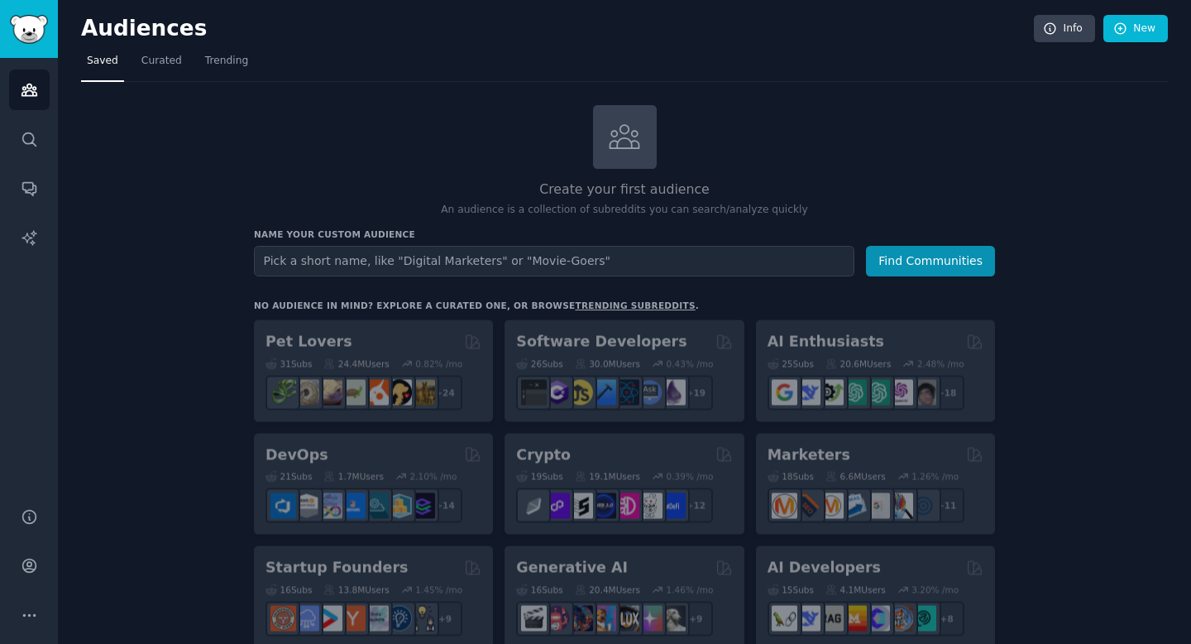
click at [449, 256] on input "text" at bounding box center [554, 261] width 601 height 31
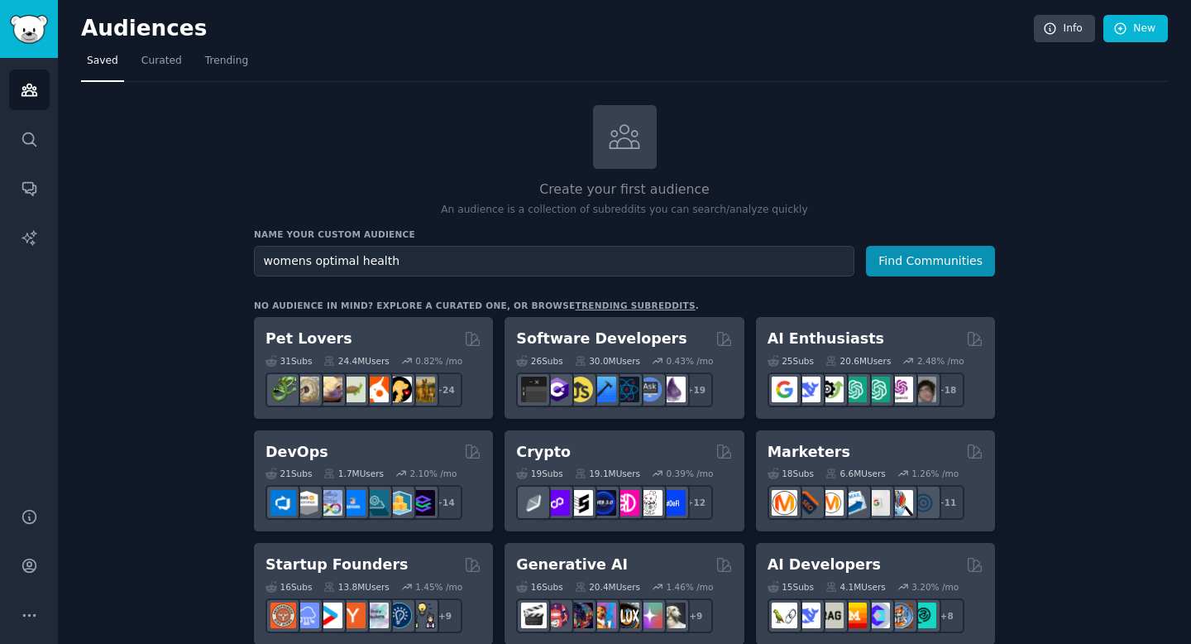
type input "womens optimal health"
click at [866, 246] on button "Find Communities" at bounding box center [930, 261] width 129 height 31
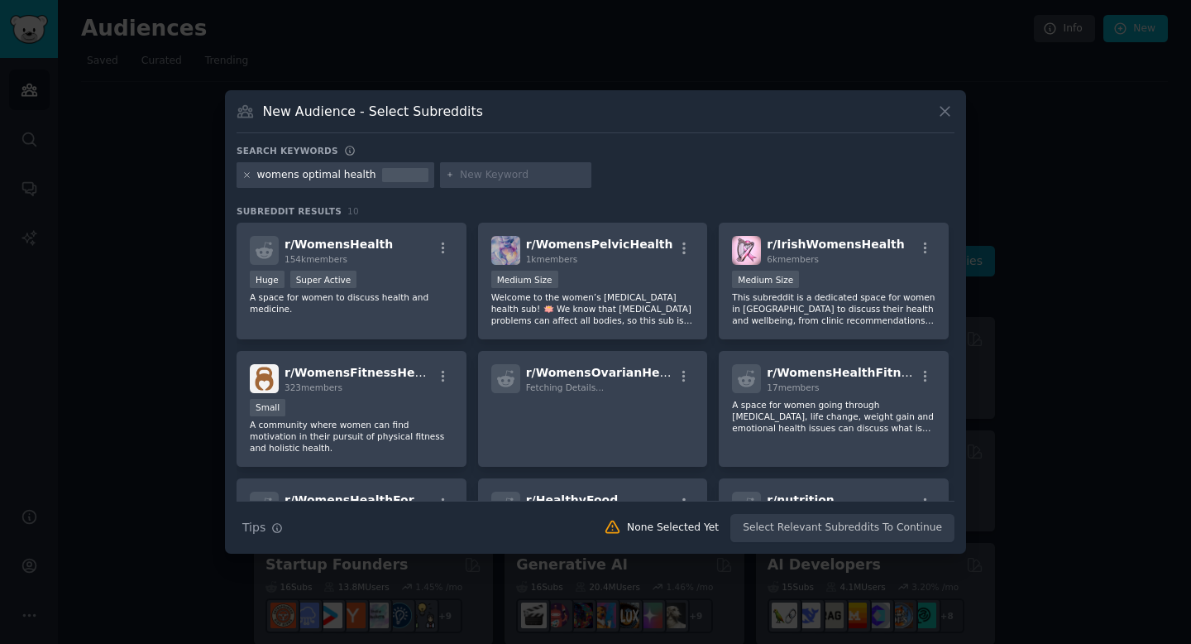
click at [247, 178] on icon at bounding box center [246, 174] width 9 height 9
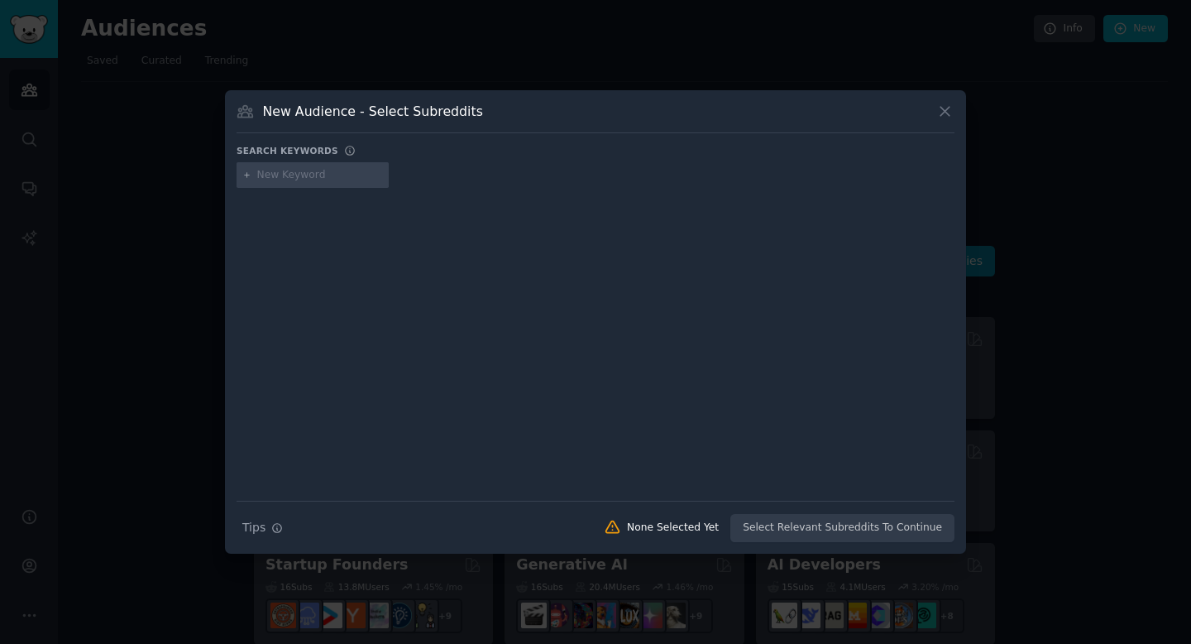
click at [314, 182] on div at bounding box center [313, 175] width 152 height 26
click at [307, 175] on input "text" at bounding box center [320, 175] width 126 height 15
type input "acne"
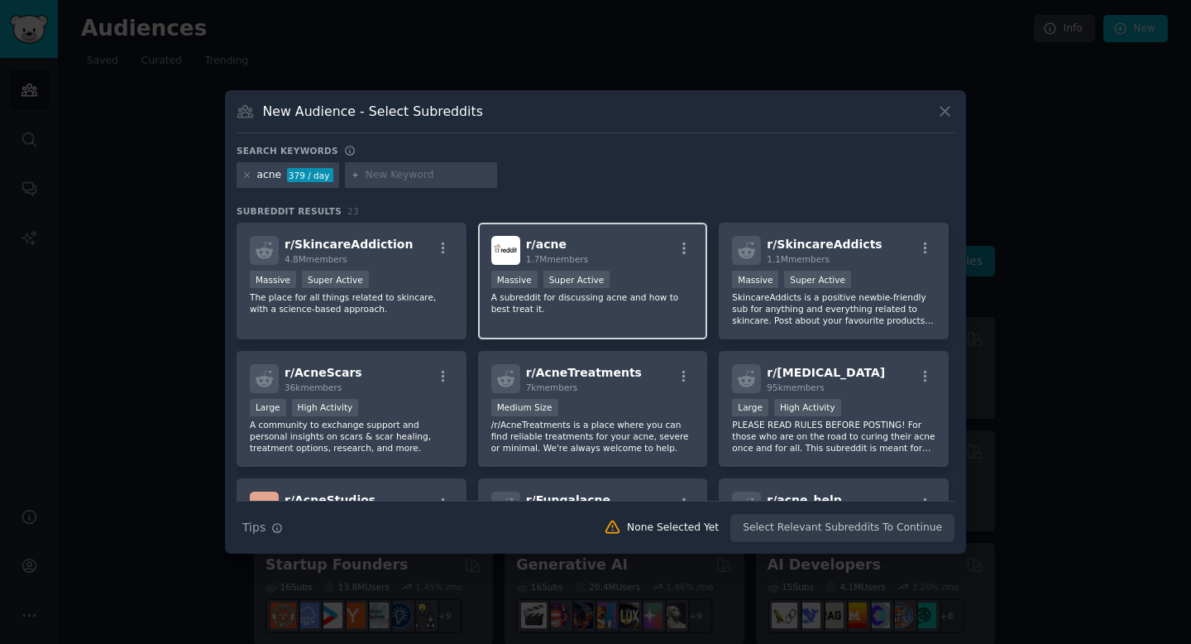
click at [558, 258] on span "1.7M members" at bounding box center [557, 259] width 63 height 10
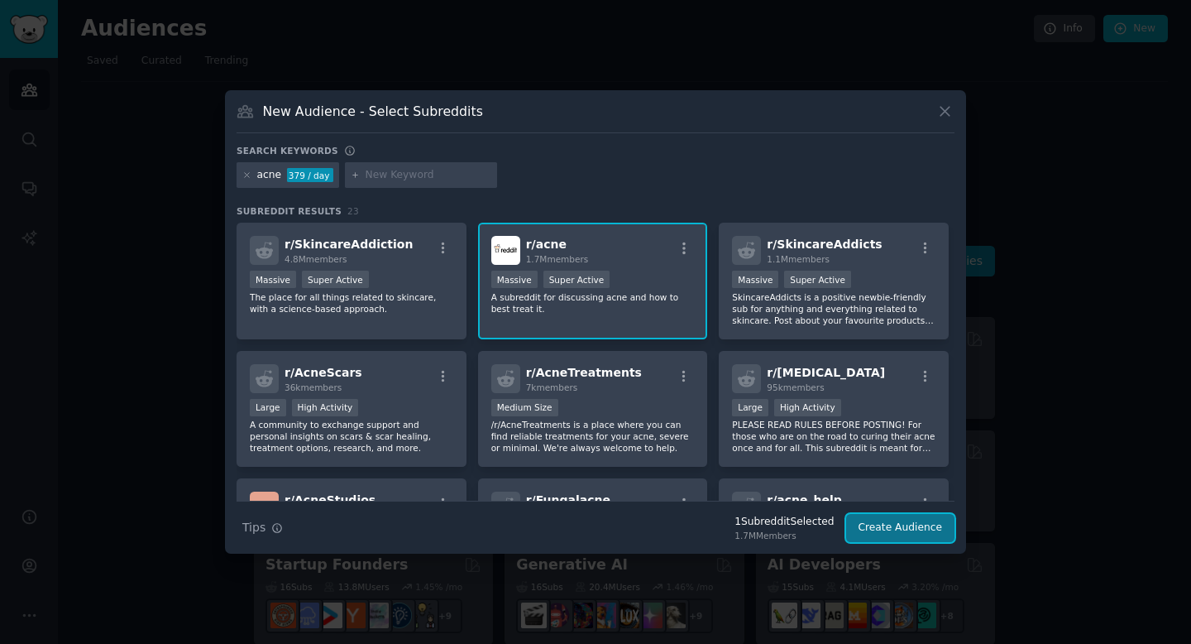
click at [900, 525] on button "Create Audience" at bounding box center [900, 528] width 109 height 28
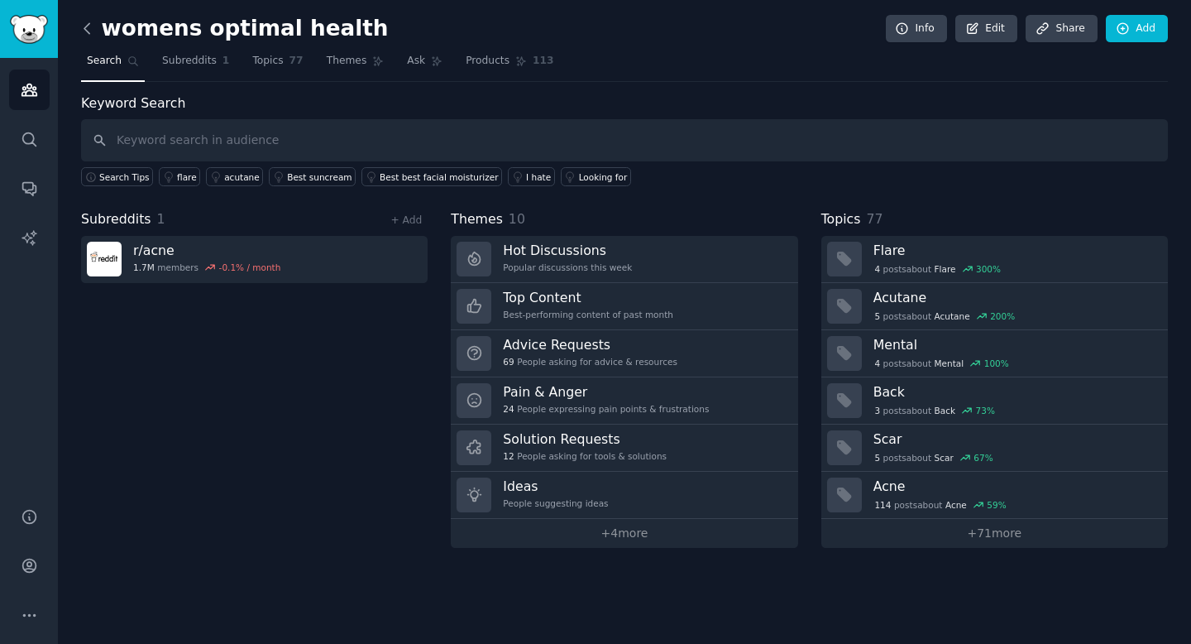
click at [86, 29] on icon at bounding box center [86, 28] width 5 height 10
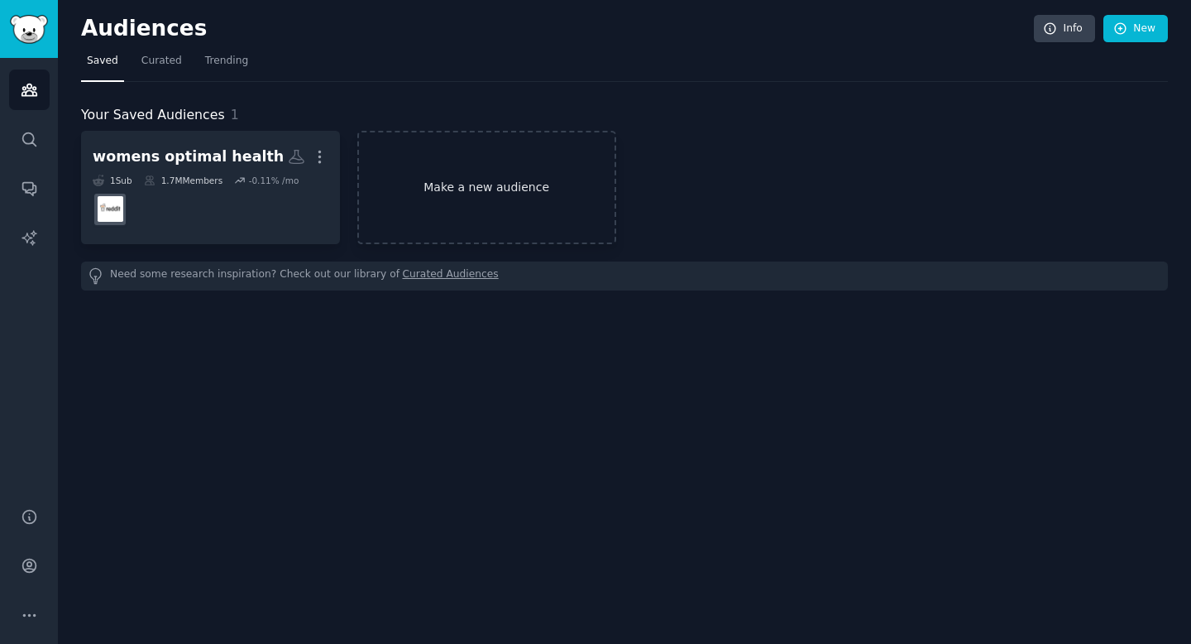
click at [400, 174] on link "Make a new audience" at bounding box center [486, 187] width 259 height 113
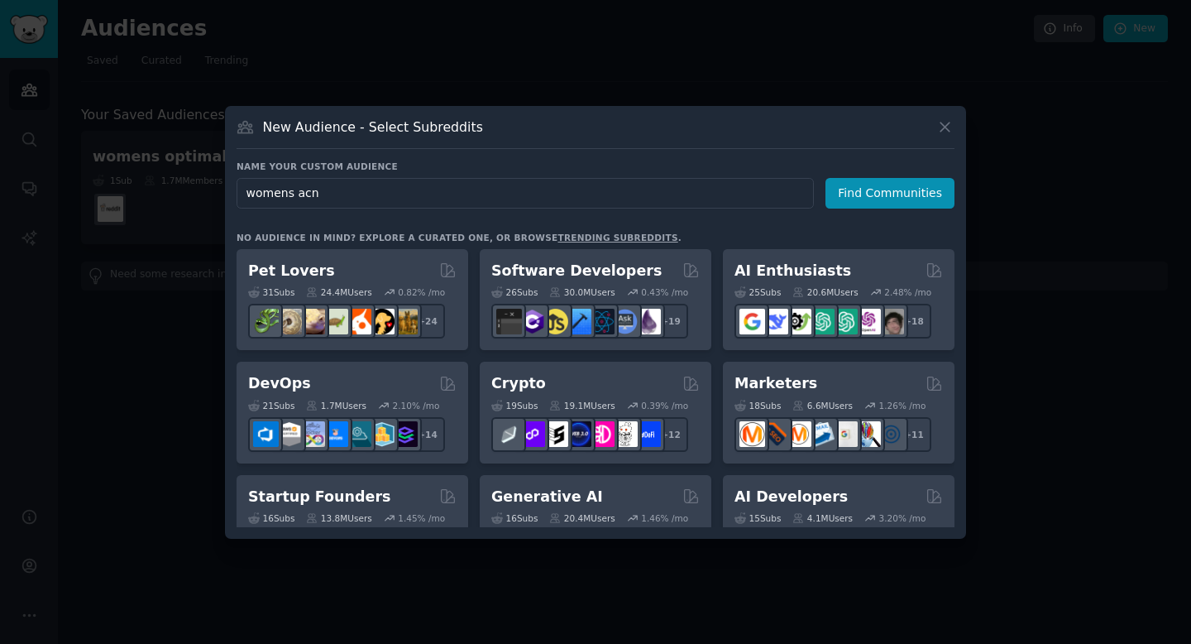
type input "womens acne"
click button "Find Communities" at bounding box center [890, 193] width 129 height 31
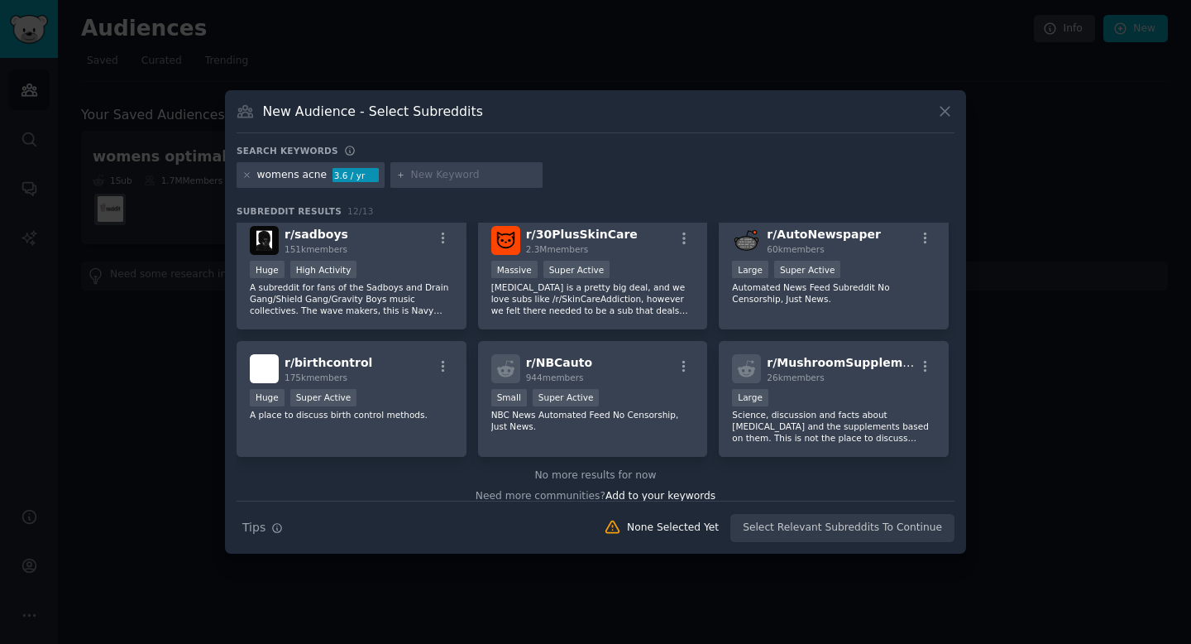
scroll to position [280, 0]
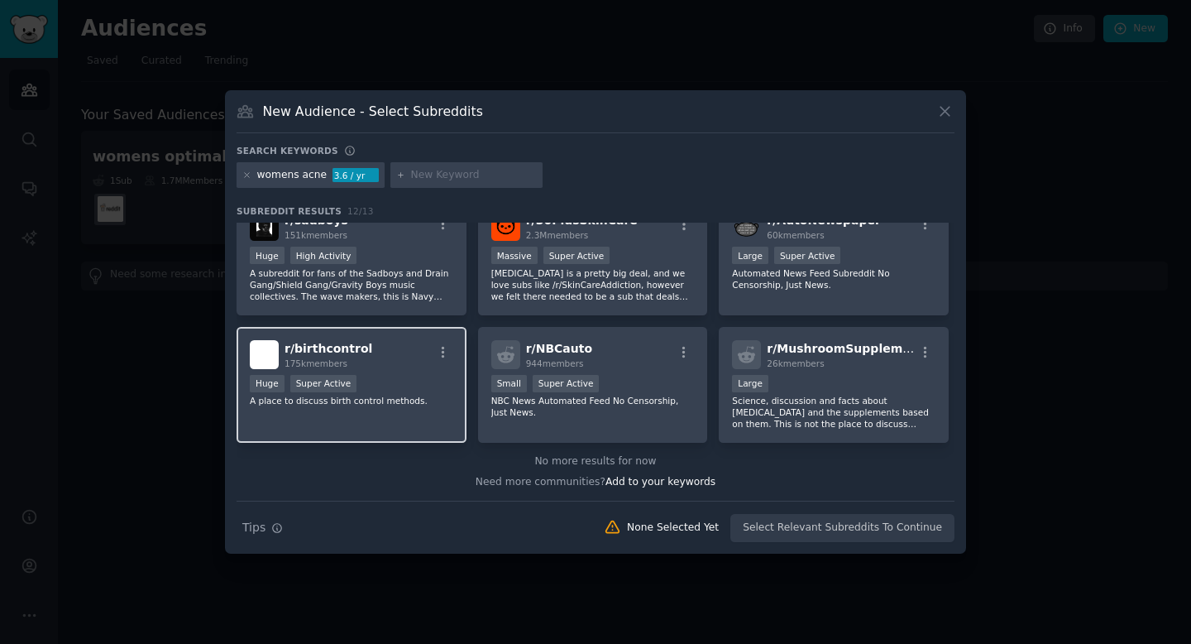
click at [397, 359] on div "r/ birthcontrol 175k members" at bounding box center [351, 354] width 203 height 29
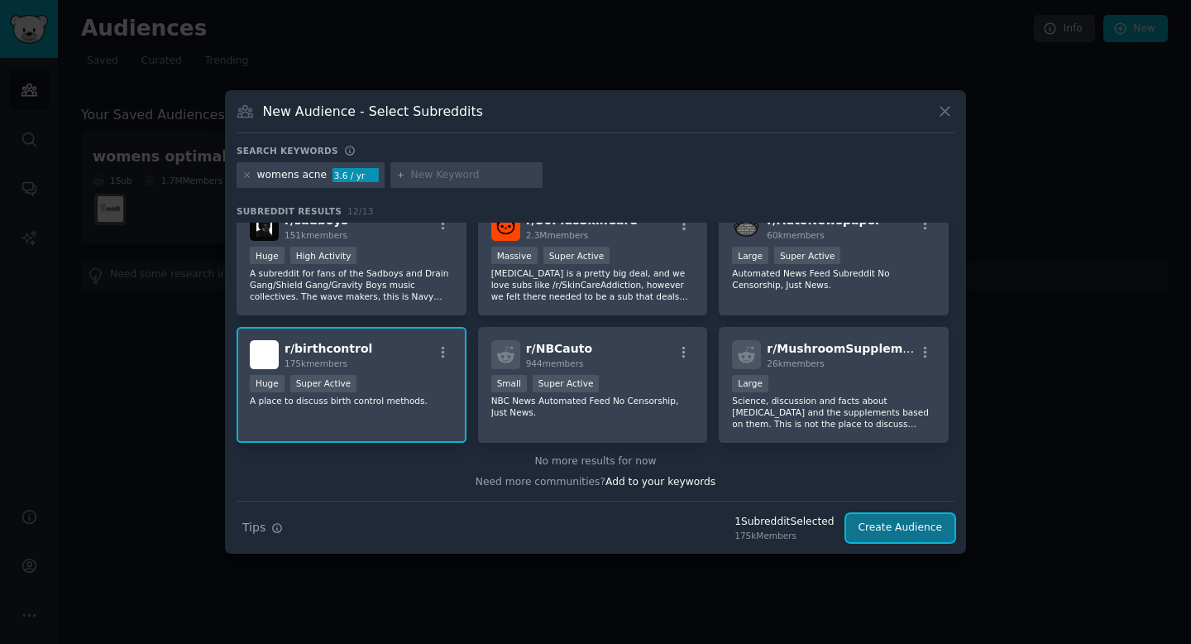
click at [897, 517] on button "Create Audience" at bounding box center [900, 528] width 109 height 28
